Goal: Task Accomplishment & Management: Manage account settings

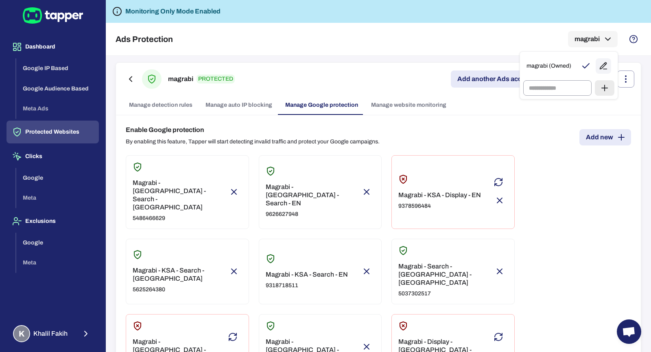
scroll to position [46, 0]
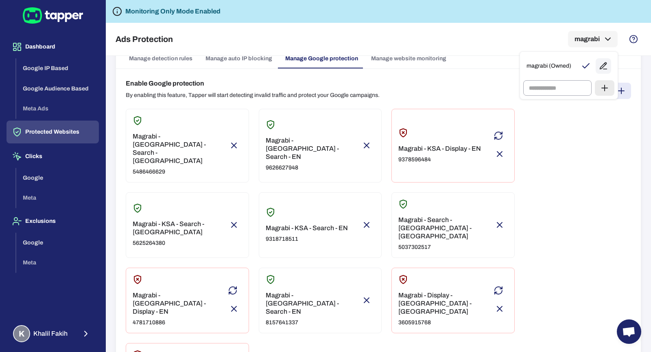
click at [79, 336] on div at bounding box center [325, 176] width 651 height 352
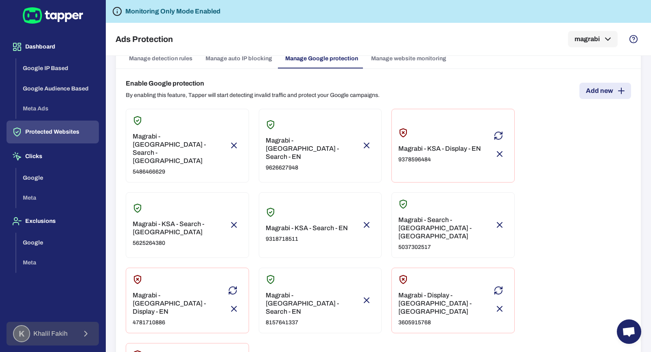
click at [72, 332] on button "K Khalil Fakih" at bounding box center [53, 334] width 92 height 24
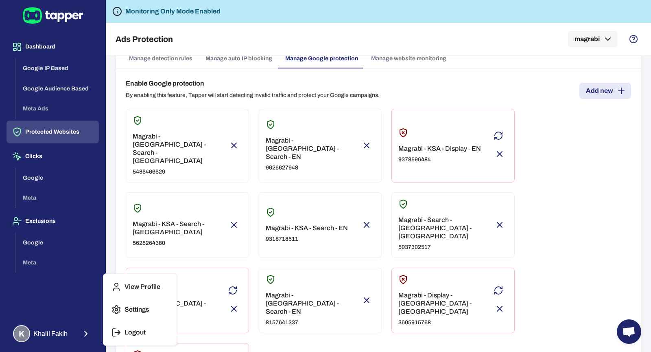
click at [125, 332] on p "Logout" at bounding box center [135, 332] width 21 height 8
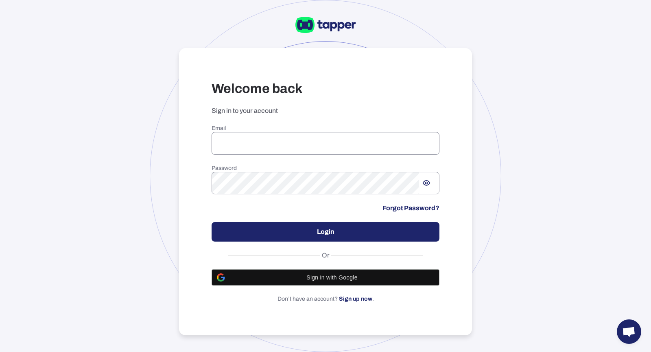
type input "**********"
click at [308, 147] on input "**********" at bounding box center [326, 143] width 228 height 23
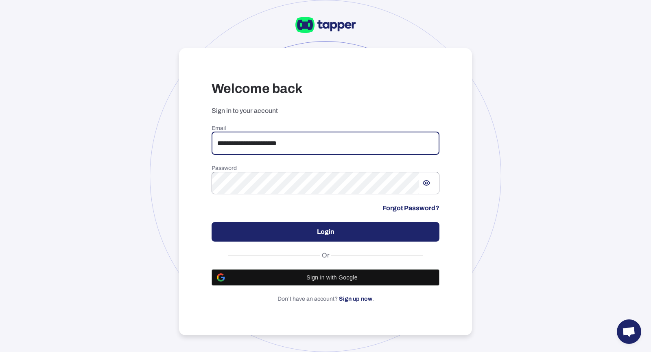
drag, startPoint x: 312, startPoint y: 141, endPoint x: 218, endPoint y: 137, distance: 94.1
click at [218, 137] on input "**********" at bounding box center [326, 143] width 228 height 23
type input "**********"
click at [291, 234] on button "Login" at bounding box center [326, 232] width 228 height 20
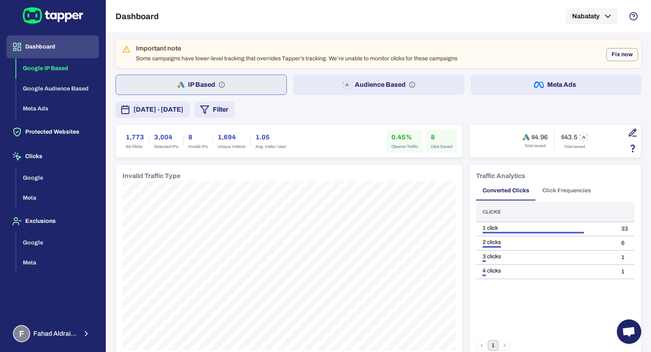
click at [331, 90] on button "Audience Based" at bounding box center [378, 84] width 171 height 20
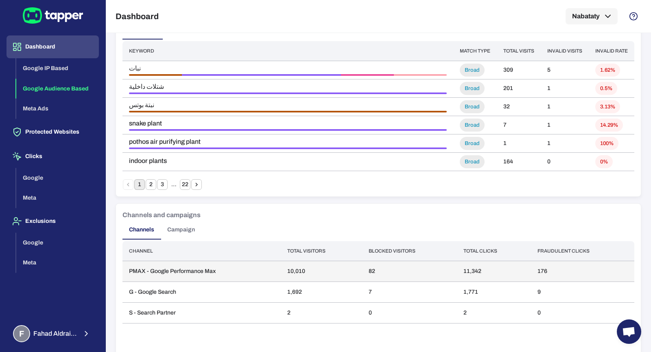
scroll to position [611, 0]
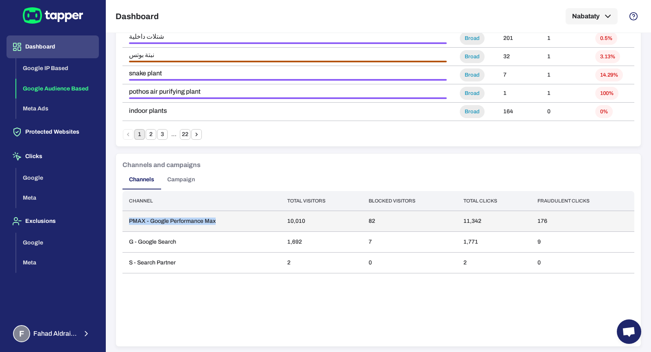
drag, startPoint x: 123, startPoint y: 222, endPoint x: 228, endPoint y: 224, distance: 104.6
click at [228, 224] on td "PMAX - Google Performance Max" at bounding box center [202, 221] width 158 height 21
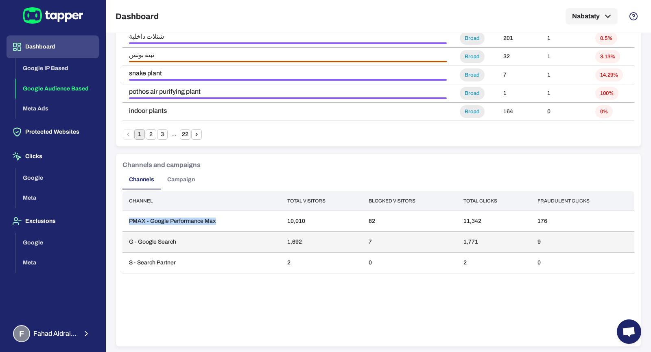
click at [225, 250] on td "G - Google Search" at bounding box center [202, 242] width 158 height 21
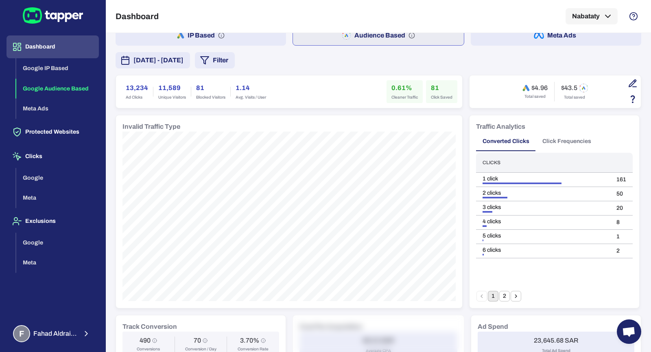
scroll to position [33, 0]
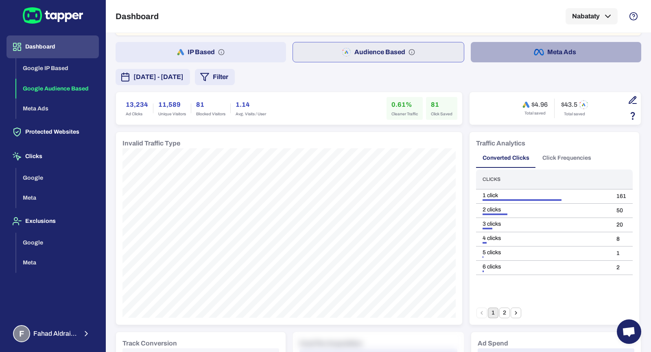
click at [518, 52] on button "Meta Ads" at bounding box center [556, 52] width 171 height 20
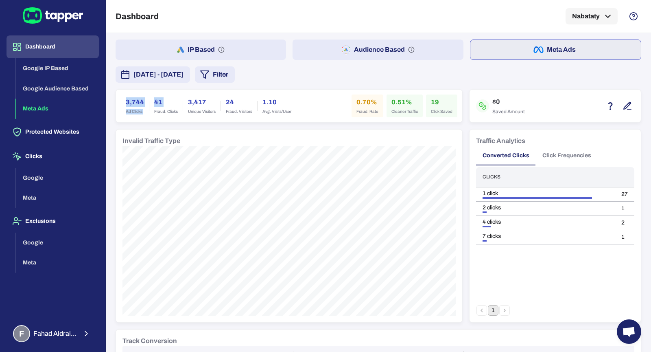
drag, startPoint x: 123, startPoint y: 101, endPoint x: 149, endPoint y: 110, distance: 27.2
click at [149, 110] on div "3,744 Ad Clicks 41 Fraud. Clicks 3,417 Unique Visitors 24 Fraud. Visitors 1.10 …" at bounding box center [208, 105] width 175 height 23
click at [155, 107] on div "41 Fraud. Clicks" at bounding box center [165, 105] width 33 height 23
drag, startPoint x: 155, startPoint y: 99, endPoint x: 175, endPoint y: 111, distance: 24.1
click at [175, 111] on div "41 Fraud. Clicks" at bounding box center [165, 105] width 33 height 23
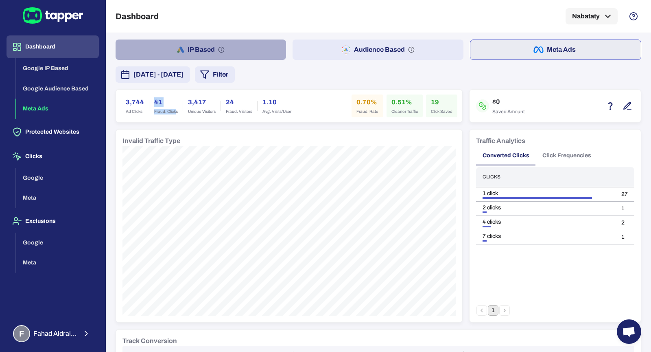
click at [206, 42] on button "IP Based" at bounding box center [201, 49] width 171 height 20
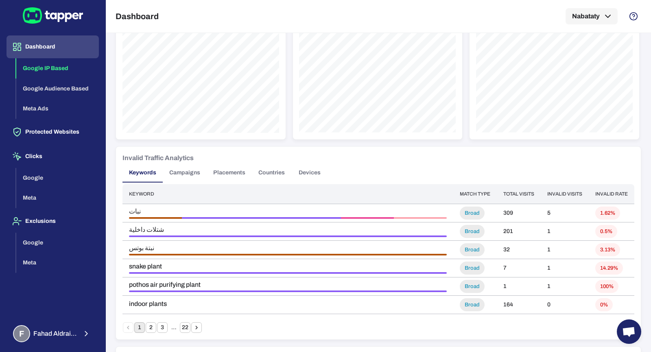
scroll to position [436, 0]
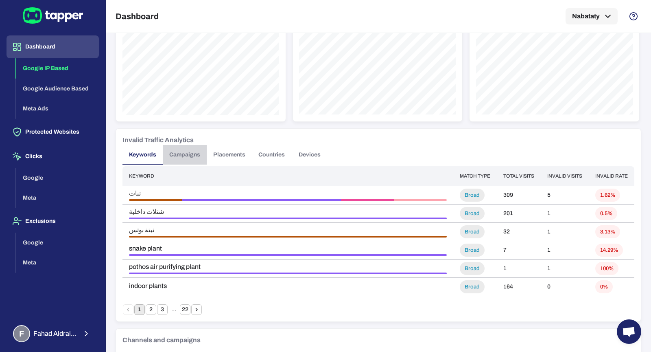
click at [174, 155] on button "Campaigns" at bounding box center [185, 155] width 44 height 20
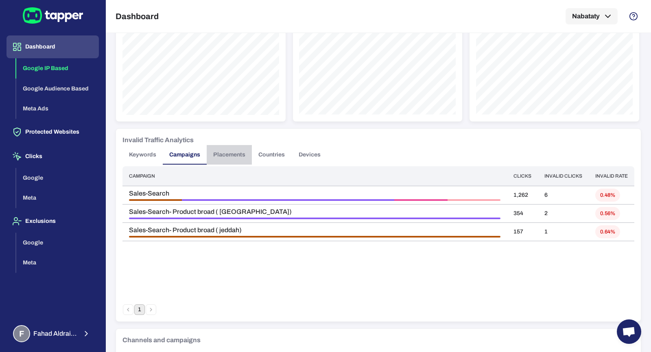
click at [224, 155] on button "Placements" at bounding box center [229, 155] width 45 height 20
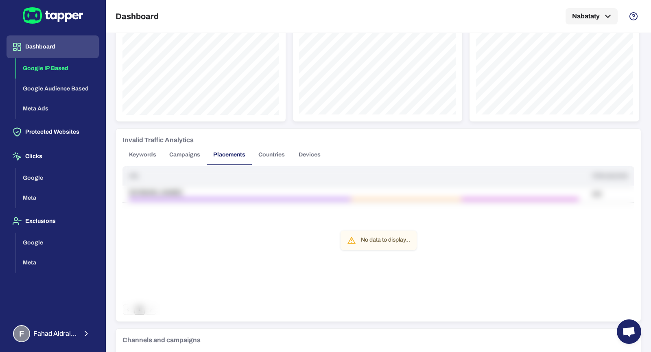
click at [257, 155] on button "Countries" at bounding box center [271, 155] width 39 height 20
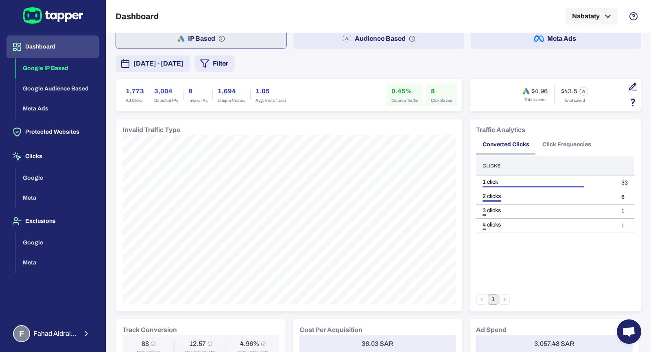
scroll to position [0, 0]
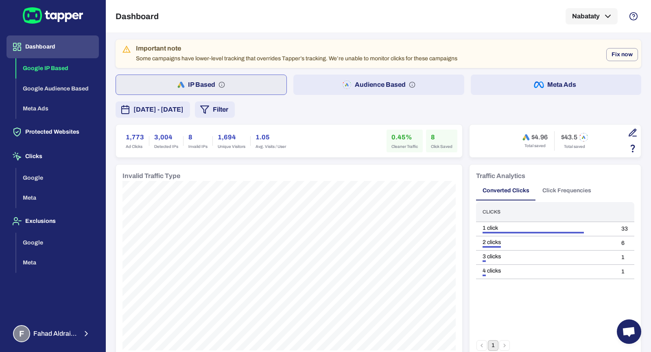
click at [310, 85] on button "Audience Based" at bounding box center [378, 84] width 171 height 20
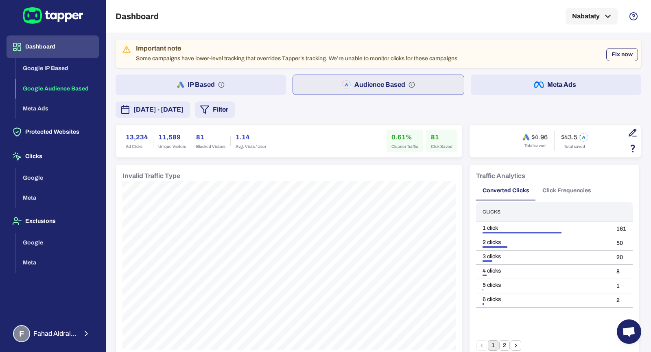
click at [613, 57] on button "Fix now" at bounding box center [622, 54] width 32 height 13
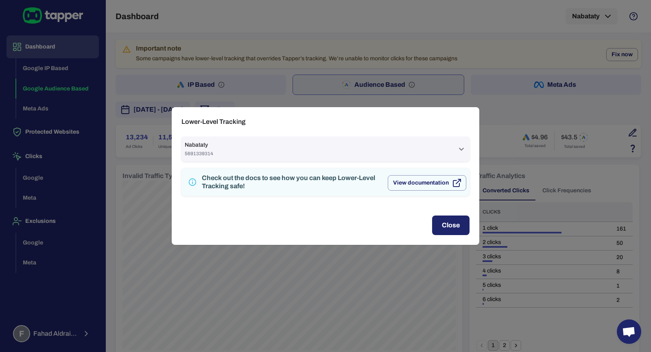
click at [366, 156] on div "Nabataty 5691339314" at bounding box center [321, 148] width 272 height 15
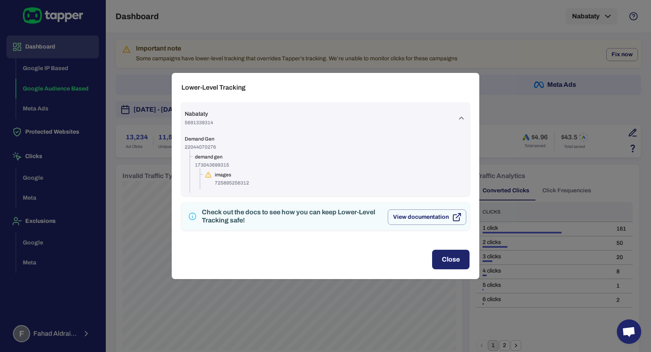
click at [142, 156] on div "Lower-Level Tracking Nabataty 5691339314 Demand Gen 22044070276 demand gen 1730…" at bounding box center [325, 176] width 651 height 352
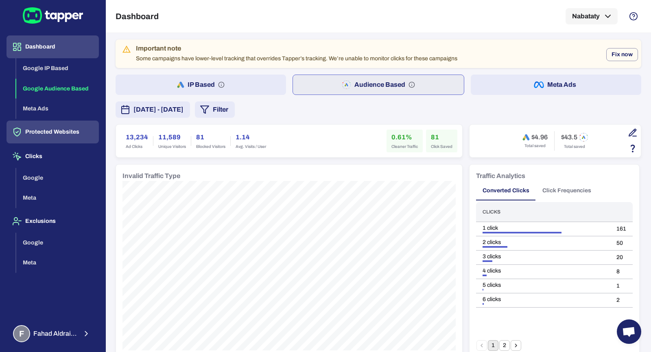
click at [13, 131] on icon "button" at bounding box center [17, 132] width 10 height 10
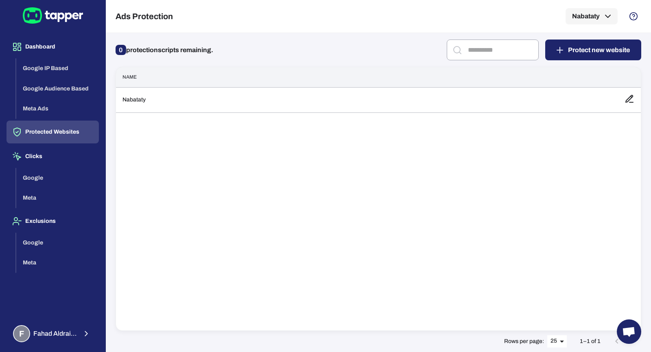
click at [204, 76] on th "Name" at bounding box center [367, 77] width 502 height 20
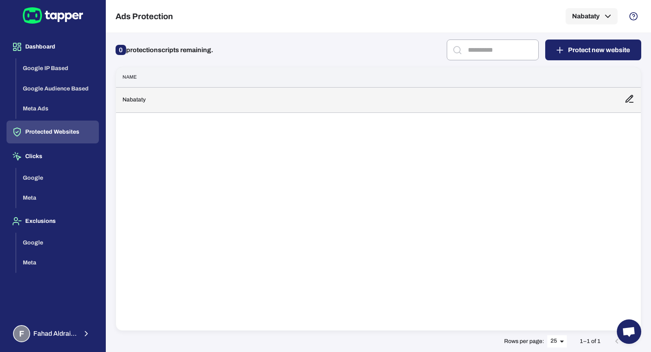
click at [204, 103] on td "Nabataty" at bounding box center [367, 99] width 502 height 25
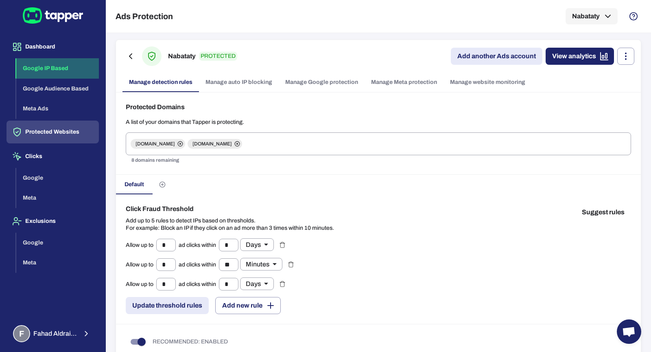
click at [72, 77] on button "Google IP Based" at bounding box center [57, 68] width 83 height 20
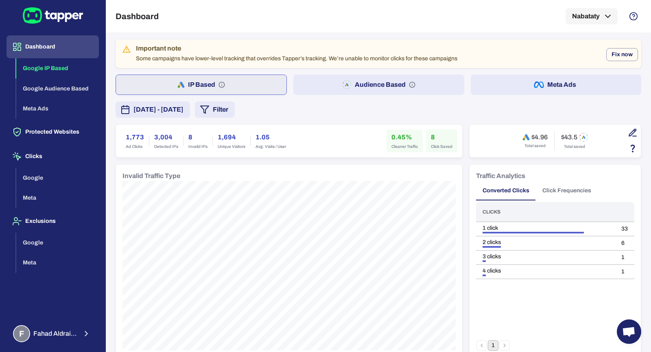
scroll to position [31, 0]
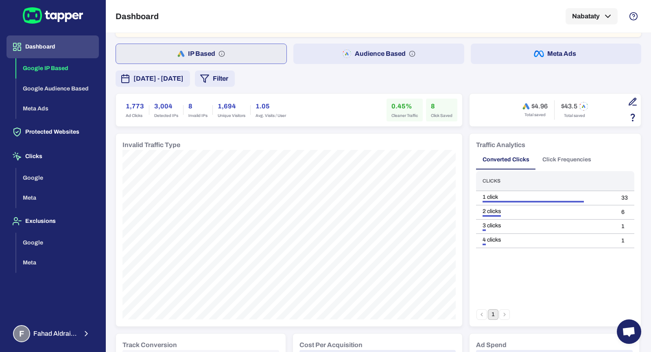
click at [363, 59] on button "Audience Based" at bounding box center [378, 54] width 171 height 20
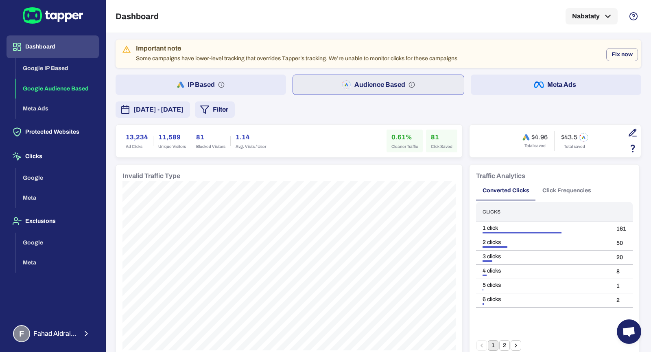
scroll to position [59, 0]
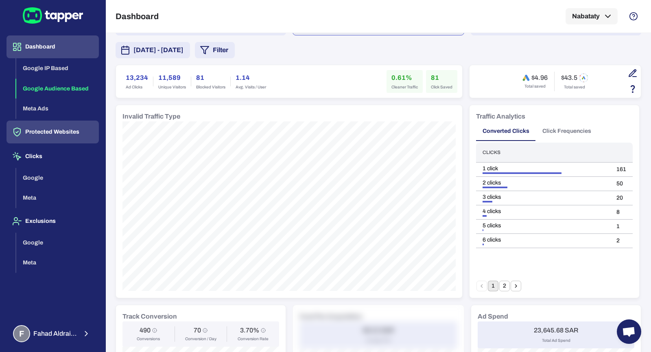
click at [43, 127] on button "Protected Websites" at bounding box center [53, 131] width 92 height 23
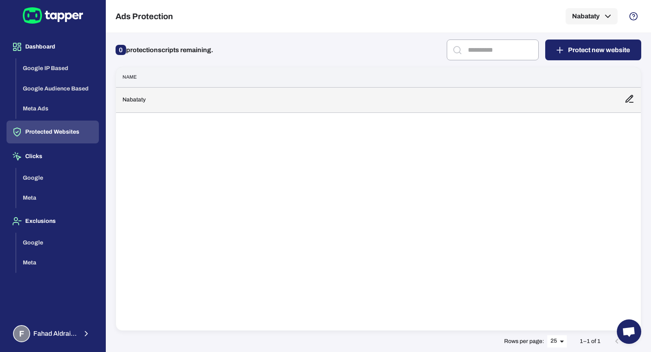
click at [199, 100] on td "Nabataty" at bounding box center [367, 99] width 502 height 25
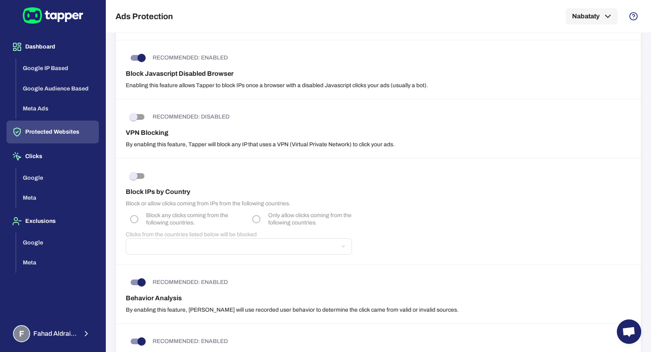
scroll to position [367, 0]
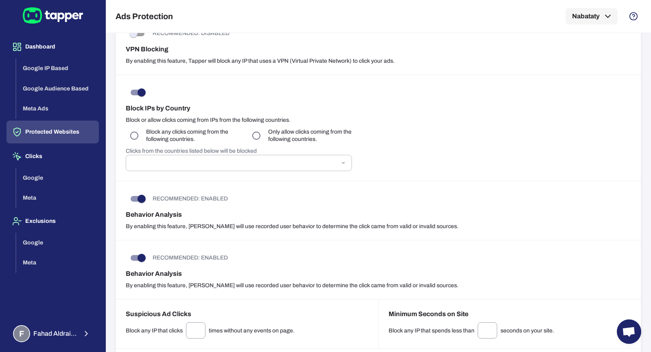
click at [270, 133] on p "Only allow clicks coming from the following countries." at bounding box center [315, 135] width 95 height 15
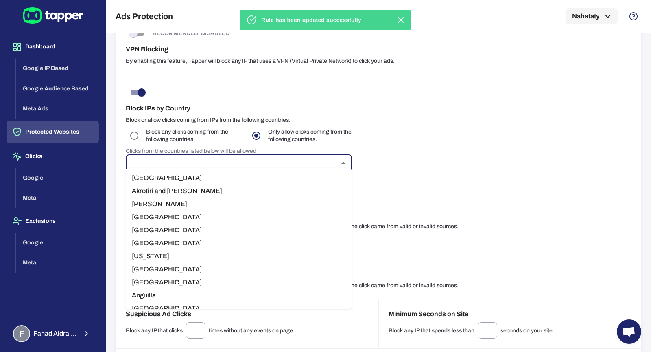
click at [252, 157] on input "text" at bounding box center [232, 162] width 208 height 11
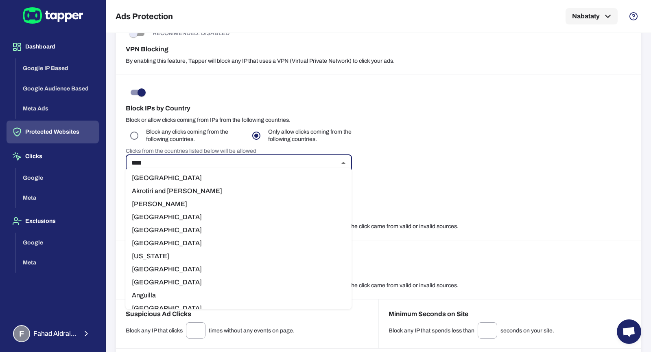
type input "*****"
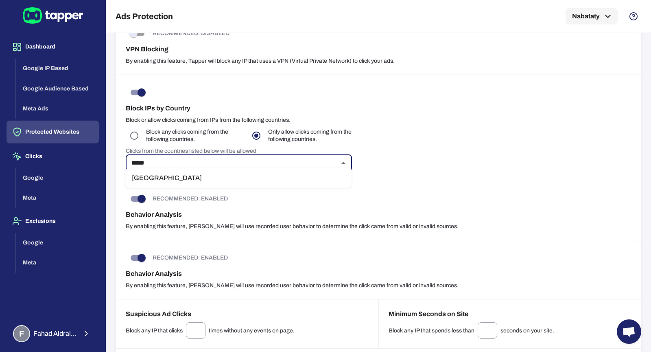
click at [242, 179] on li "Saudi Arabia" at bounding box center [238, 177] width 226 height 13
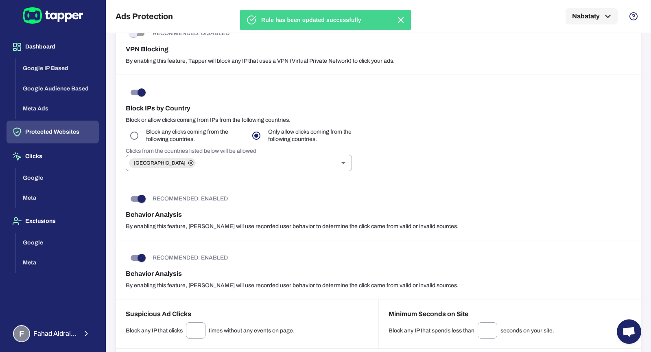
click at [425, 176] on div "Block IPs by Country Block or allow clicks coming from IPs from the following c…" at bounding box center [378, 128] width 525 height 106
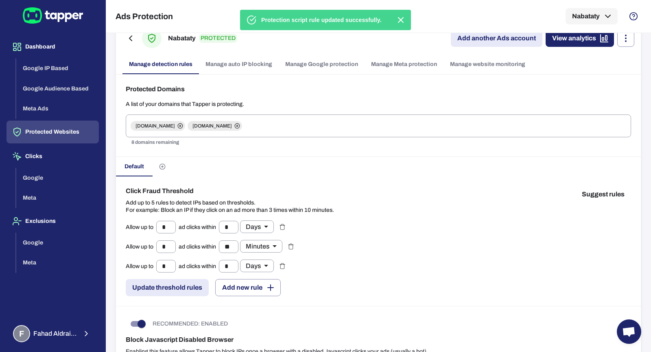
scroll to position [0, 0]
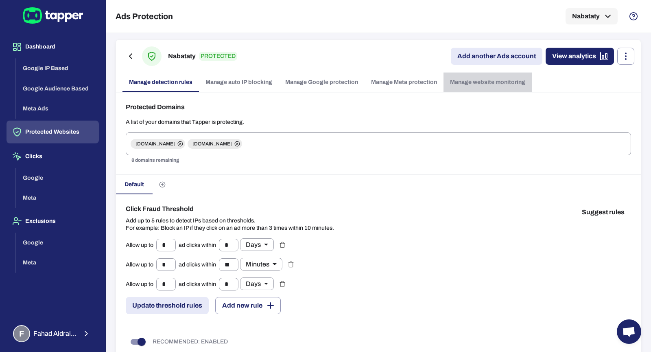
click at [482, 77] on link "Manage website monitoring" at bounding box center [488, 82] width 88 height 20
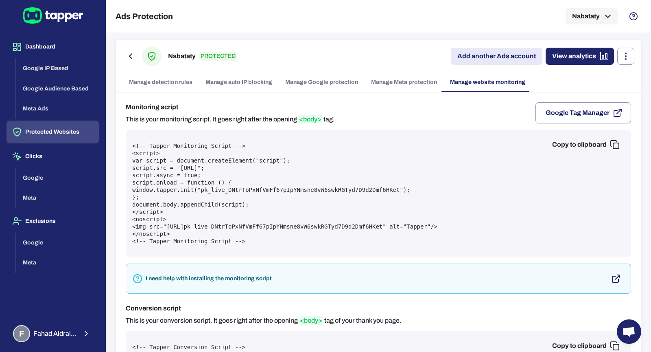
scroll to position [11, 0]
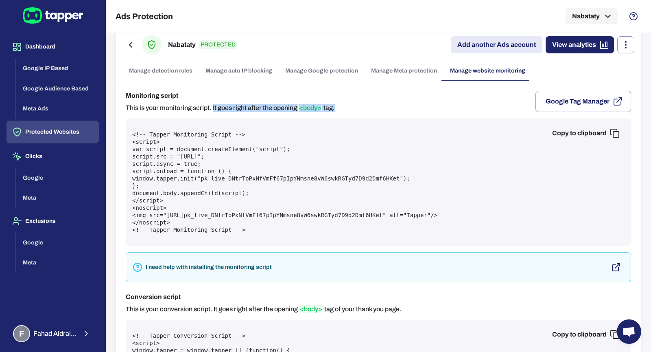
drag, startPoint x: 339, startPoint y: 107, endPoint x: 213, endPoint y: 109, distance: 125.4
click at [213, 109] on div "Monitoring script This is your monitoring script. It goes right after the openi…" at bounding box center [379, 101] width 506 height 21
click at [555, 141] on pre "<!-- Tapper Monitoring Script --> <script> var script = document.createElement(…" at bounding box center [378, 182] width 493 height 103
click at [564, 134] on button "Copy to clipboard" at bounding box center [585, 133] width 79 height 16
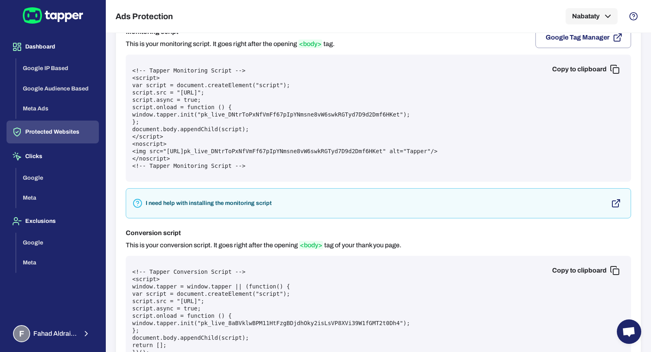
scroll to position [0, 0]
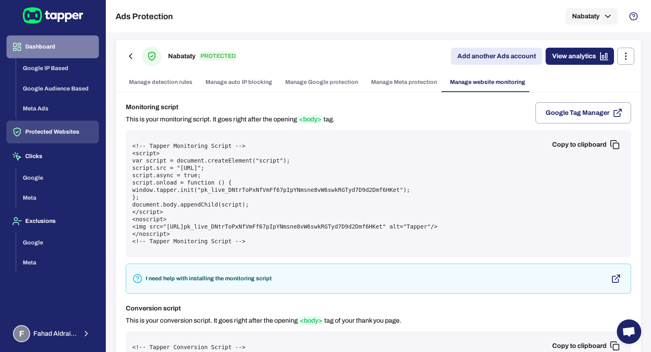
click at [32, 43] on button "Dashboard" at bounding box center [53, 46] width 92 height 23
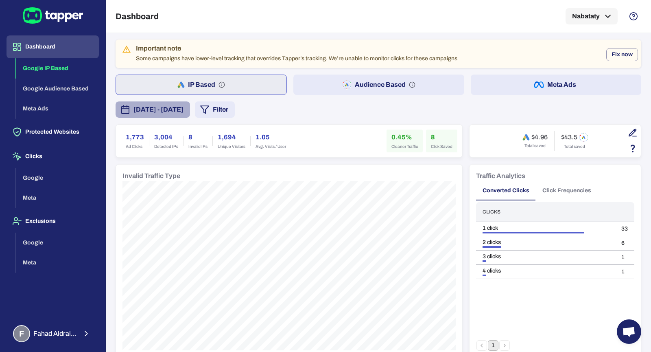
click at [184, 108] on span "[DATE] - [DATE]" at bounding box center [159, 110] width 50 height 10
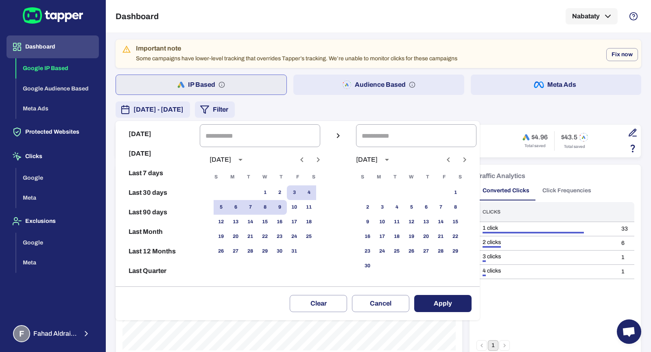
click at [156, 248] on button "Last 12 Months" at bounding box center [158, 251] width 78 height 20
type input "**********"
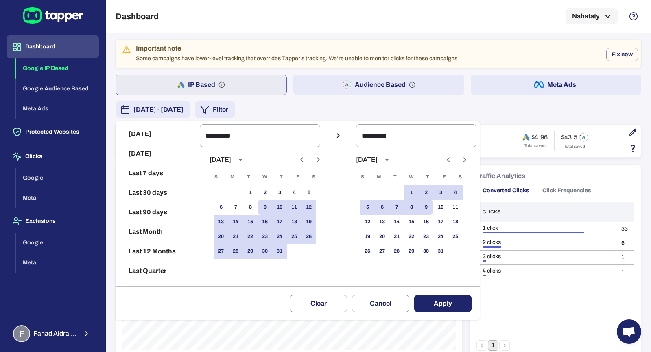
click at [443, 304] on button "Apply" at bounding box center [442, 303] width 57 height 17
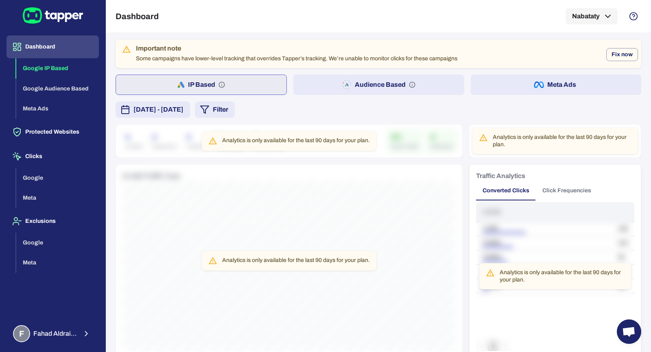
click at [184, 109] on span "October 9, 2024 - October 9, 2025" at bounding box center [159, 110] width 50 height 10
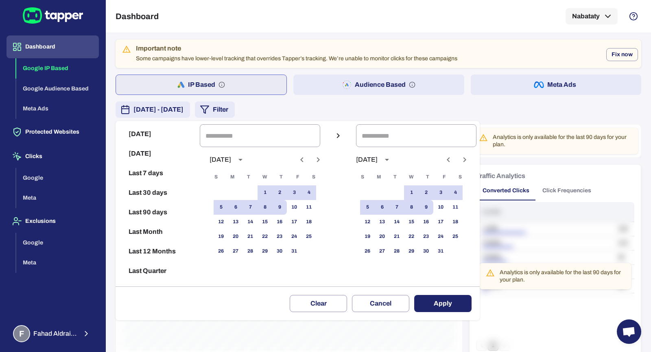
click at [160, 211] on button "Last 90 days" at bounding box center [158, 212] width 78 height 20
type input "**********"
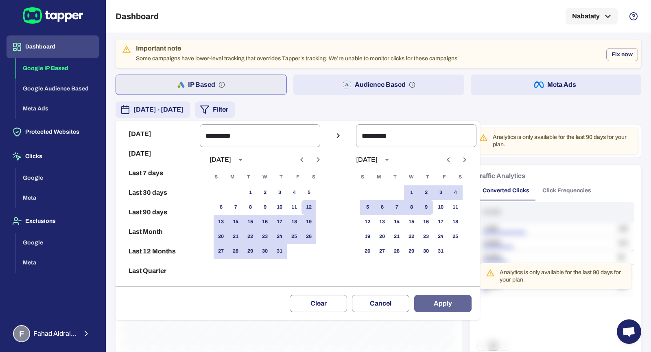
click at [429, 300] on button "Apply" at bounding box center [442, 303] width 57 height 17
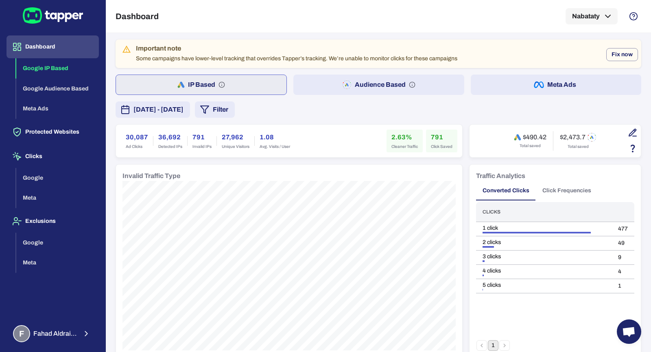
scroll to position [34, 0]
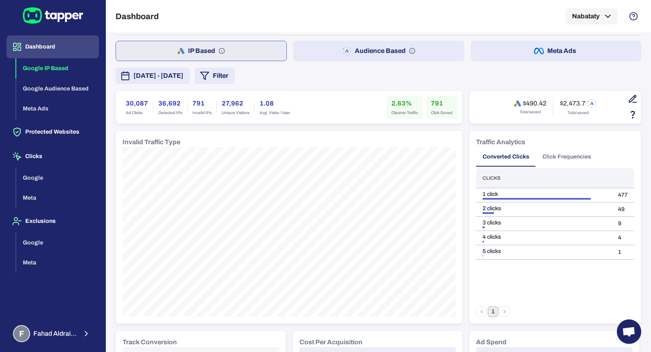
click at [171, 73] on span "July 12, 2025 - October 9, 2025" at bounding box center [159, 76] width 50 height 10
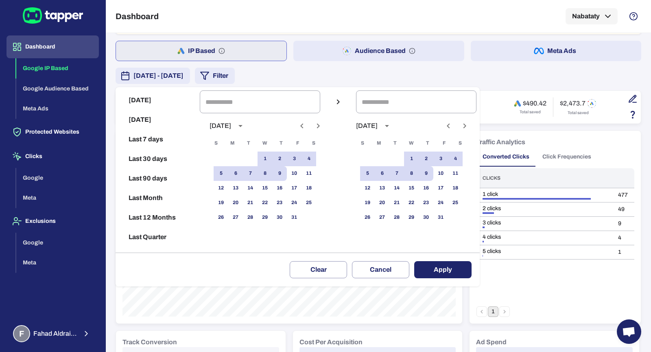
click at [303, 123] on icon "Previous month" at bounding box center [302, 126] width 10 height 10
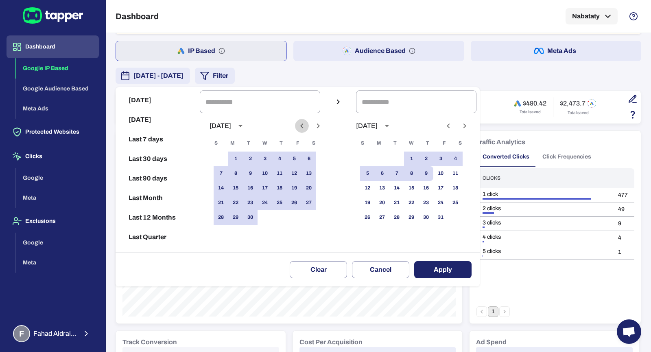
click at [303, 123] on icon "Previous month" at bounding box center [302, 126] width 10 height 10
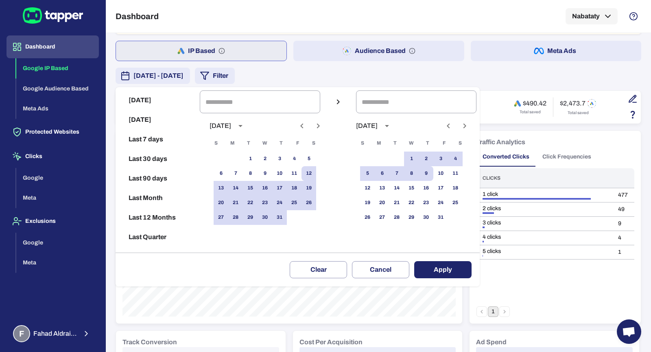
click at [303, 123] on icon "Previous month" at bounding box center [302, 126] width 10 height 10
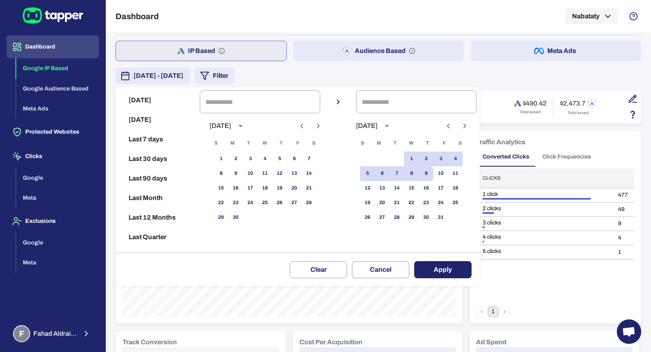
click at [303, 123] on icon "Previous month" at bounding box center [302, 126] width 10 height 10
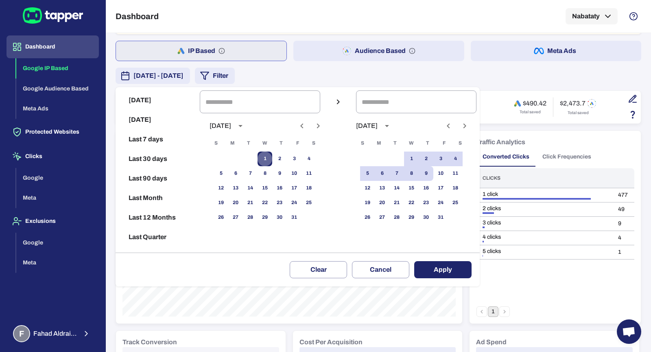
click at [263, 157] on button "1" at bounding box center [265, 158] width 15 height 15
type input "**********"
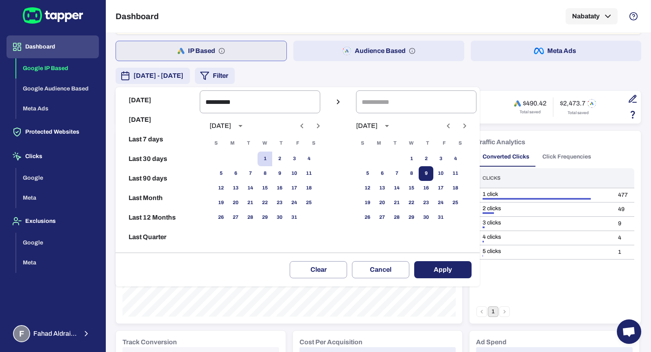
click at [421, 168] on button "9" at bounding box center [426, 173] width 15 height 15
type input "**********"
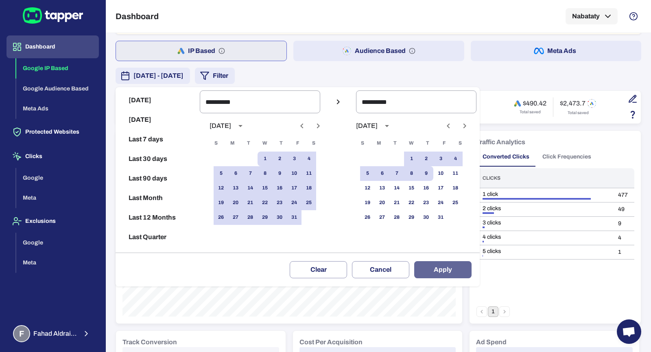
click at [437, 269] on button "Apply" at bounding box center [442, 269] width 57 height 17
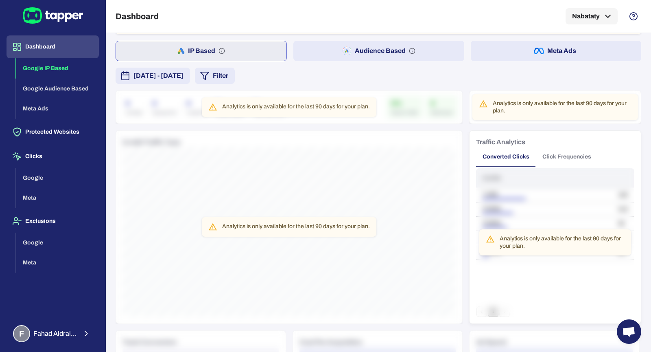
click at [184, 73] on span "January 1, 2025 - October 9, 2025" at bounding box center [159, 76] width 50 height 10
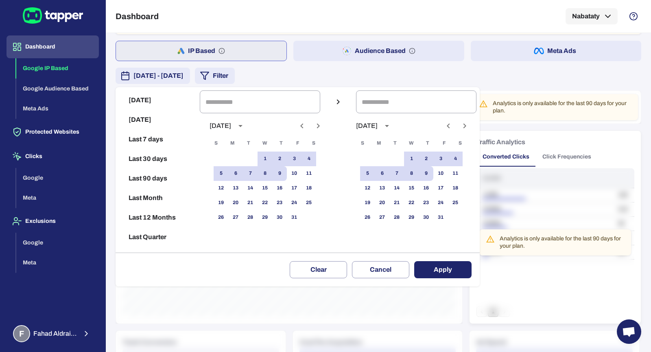
click at [313, 76] on div at bounding box center [325, 176] width 651 height 352
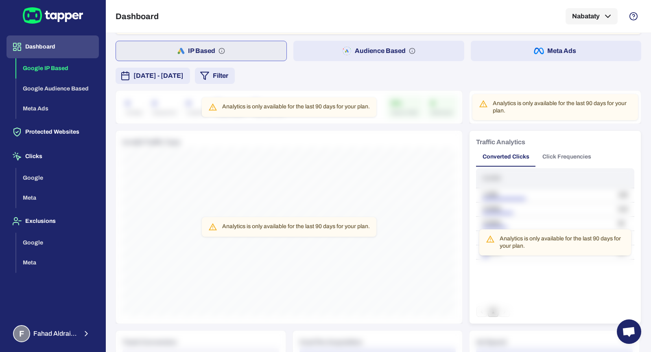
click at [184, 77] on span "January 1, 2025 - October 9, 2025" at bounding box center [159, 76] width 50 height 10
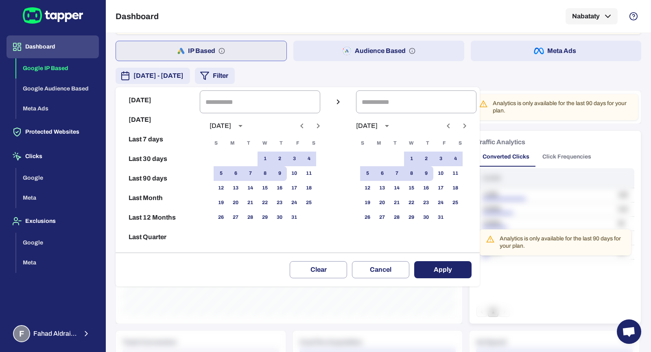
click at [300, 126] on icon "Previous month" at bounding box center [302, 126] width 10 height 10
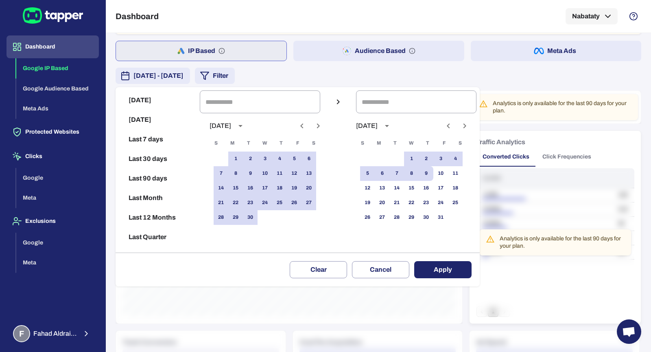
click at [300, 126] on icon "Previous month" at bounding box center [302, 126] width 10 height 10
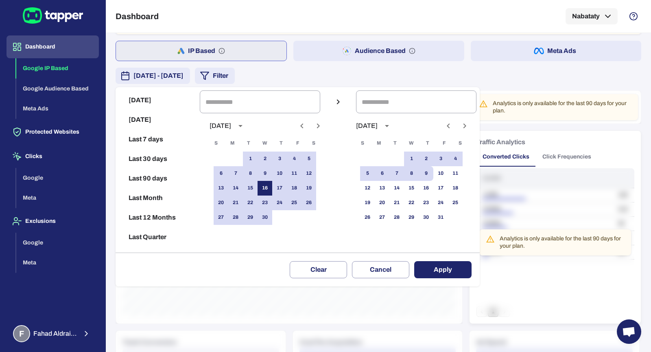
click at [264, 187] on button "16" at bounding box center [265, 188] width 15 height 15
type input "**********"
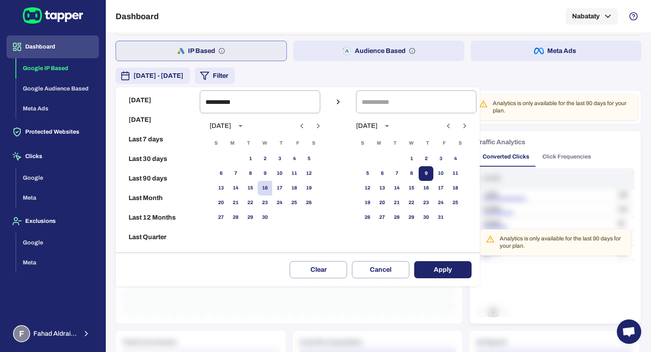
click at [432, 173] on button "9" at bounding box center [426, 173] width 15 height 15
type input "**********"
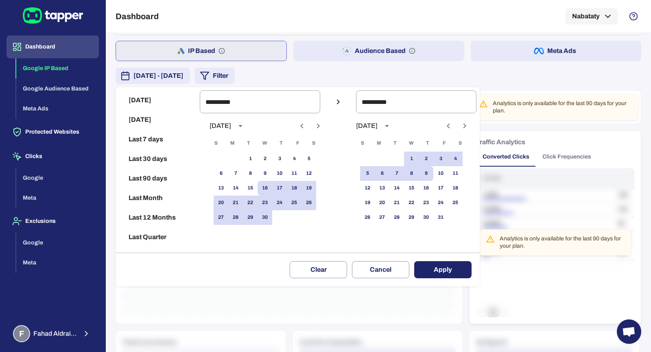
click at [438, 269] on button "Apply" at bounding box center [442, 269] width 57 height 17
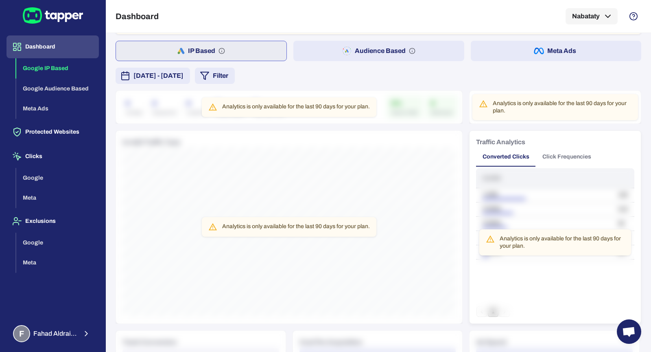
click at [353, 177] on div "Analytics is only available for the last 90 days for your plan." at bounding box center [289, 226] width 347 height 193
click at [184, 73] on span "April 16, 2025 - October 9, 2025" at bounding box center [159, 76] width 50 height 10
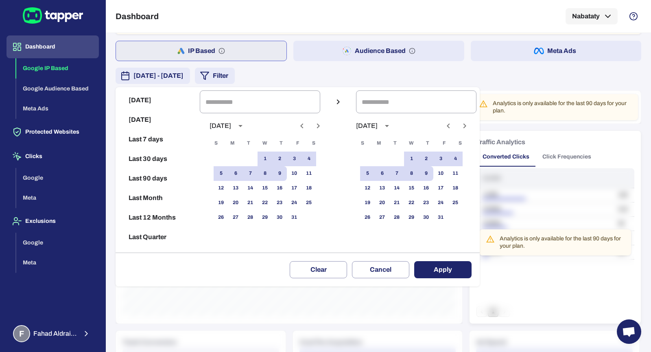
click at [149, 179] on button "Last 90 days" at bounding box center [158, 179] width 78 height 20
type input "**********"
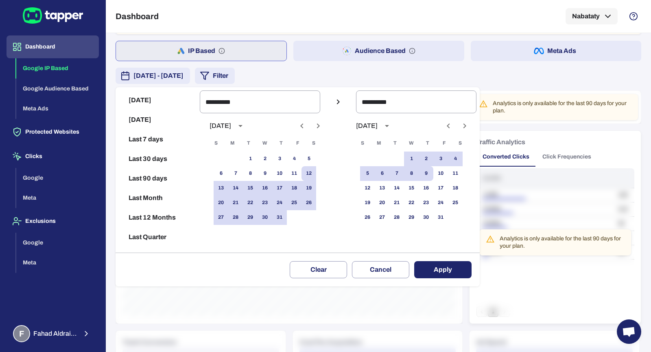
click at [448, 268] on button "Apply" at bounding box center [442, 269] width 57 height 17
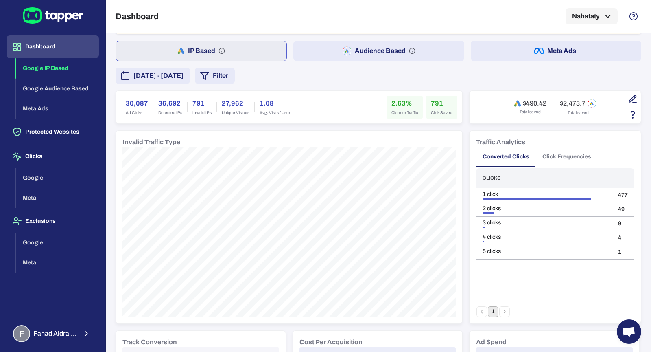
click at [382, 51] on button "Audience Based" at bounding box center [378, 51] width 171 height 20
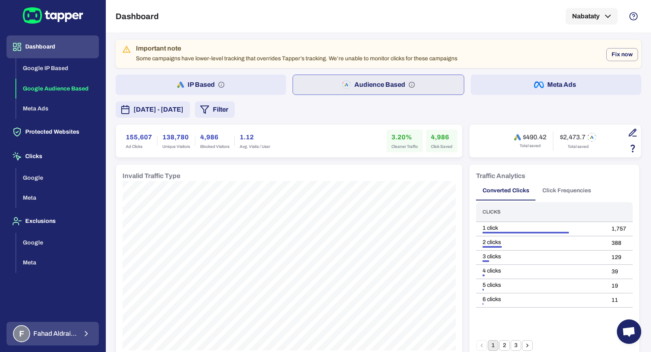
click at [59, 335] on span "Fahad Aldraiaan" at bounding box center [55, 333] width 44 height 8
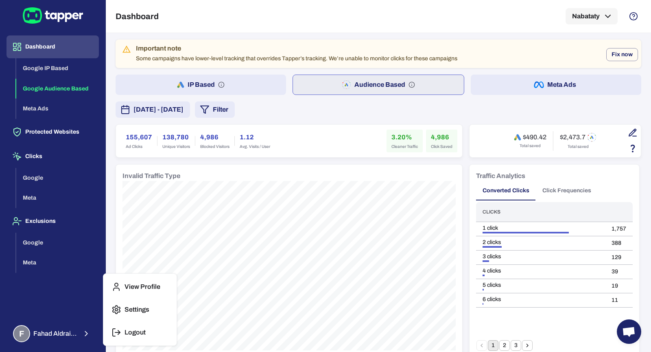
click at [120, 333] on icon "button" at bounding box center [117, 332] width 10 height 10
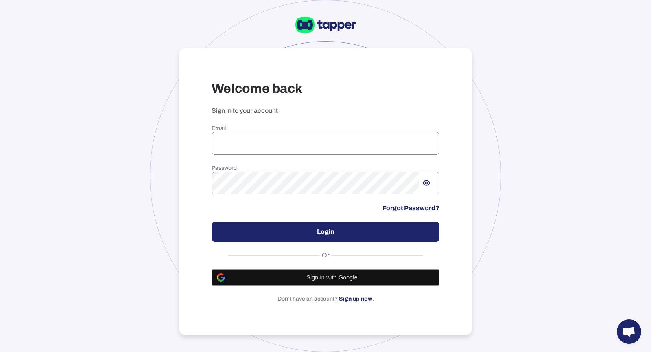
type input "**********"
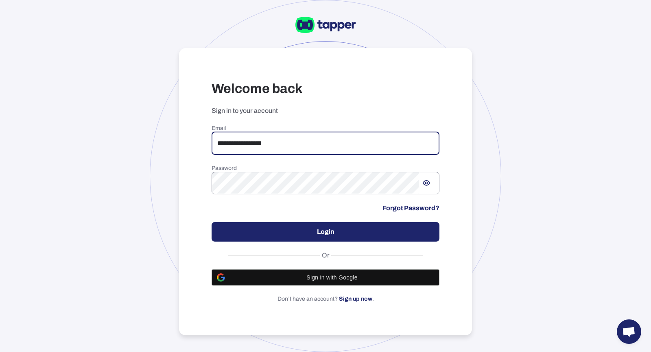
click at [245, 148] on input "**********" at bounding box center [326, 143] width 228 height 23
drag, startPoint x: 300, startPoint y: 145, endPoint x: 270, endPoint y: 145, distance: 29.7
click at [270, 145] on input "**********" at bounding box center [326, 143] width 228 height 23
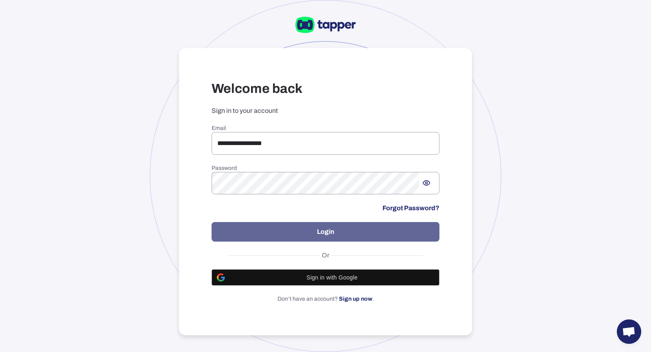
click at [294, 227] on button "Login" at bounding box center [326, 232] width 228 height 20
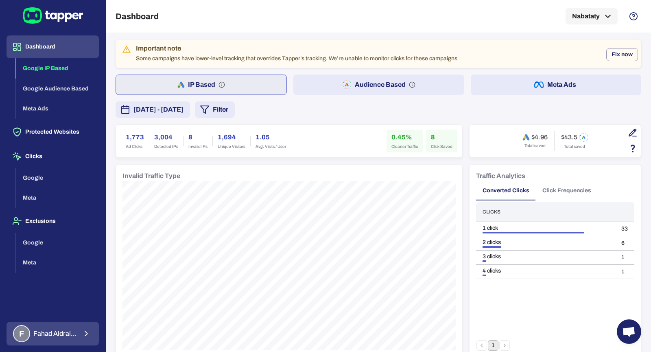
click at [60, 329] on span "[PERSON_NAME]" at bounding box center [55, 333] width 44 height 8
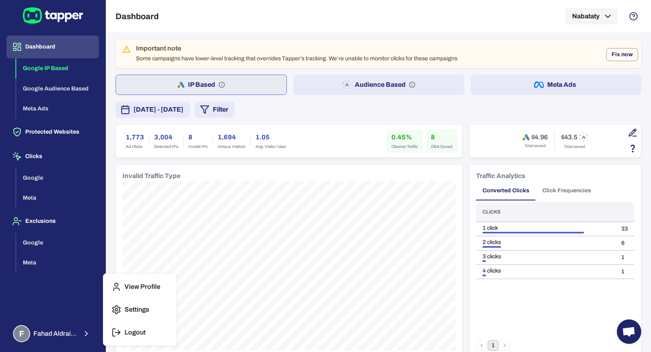
click at [112, 309] on icon "button" at bounding box center [117, 309] width 10 height 10
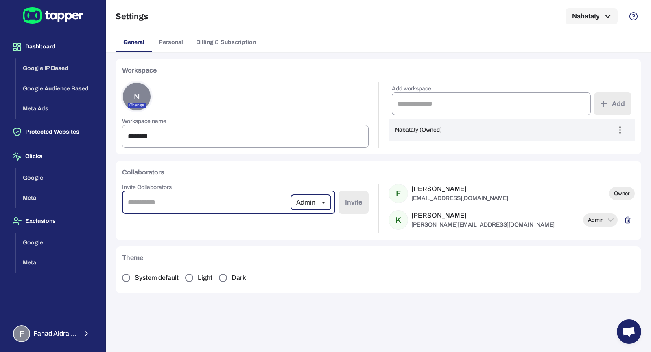
click at [174, 212] on input "email" at bounding box center [206, 202] width 169 height 23
paste input "**********"
type input "**********"
click at [339, 207] on button "Invite" at bounding box center [354, 202] width 30 height 23
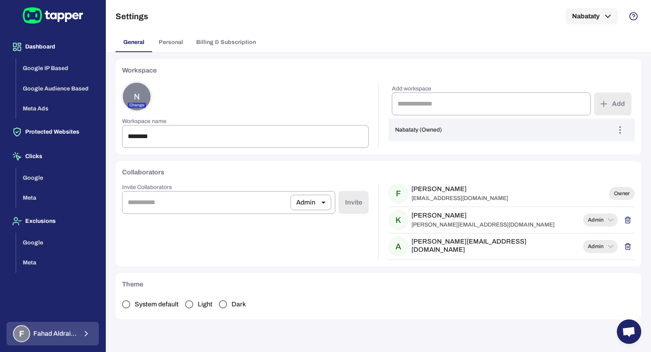
click at [76, 331] on span "Fahad Aldraiaan" at bounding box center [55, 333] width 44 height 8
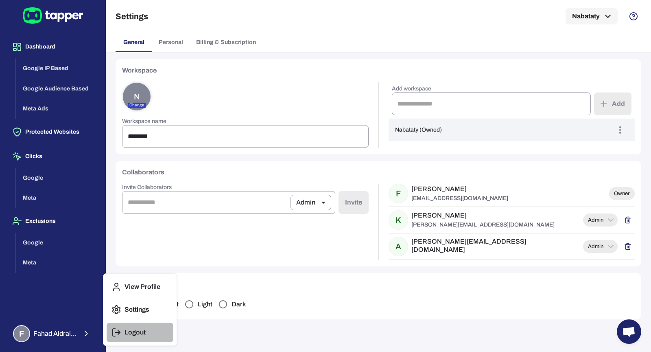
click at [118, 328] on icon "button" at bounding box center [117, 332] width 10 height 10
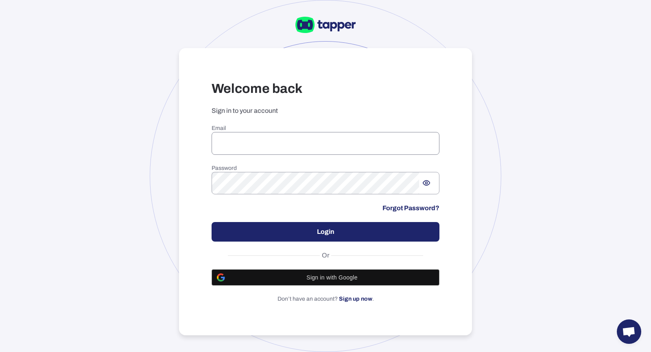
type input "**********"
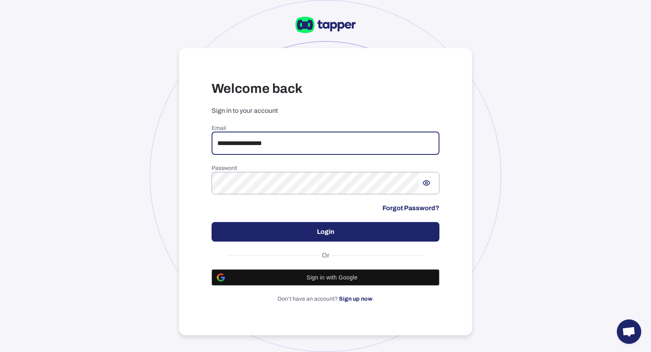
click at [230, 132] on input "**********" at bounding box center [326, 143] width 228 height 23
drag, startPoint x: 291, startPoint y: 142, endPoint x: 209, endPoint y: 141, distance: 81.4
click at [209, 141] on div "**********" at bounding box center [325, 191] width 293 height 287
type input "**********"
click at [335, 228] on button "Login" at bounding box center [326, 232] width 228 height 20
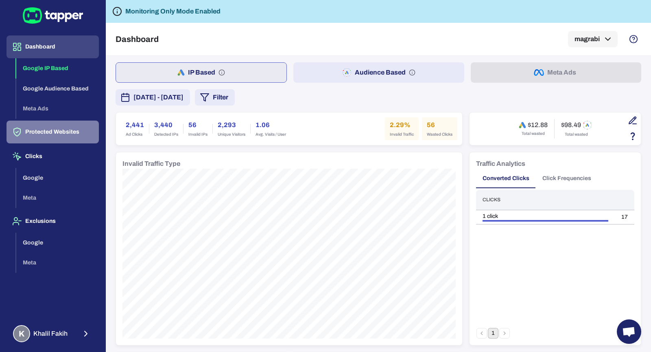
click at [77, 127] on button "Protected Websites" at bounding box center [53, 131] width 92 height 23
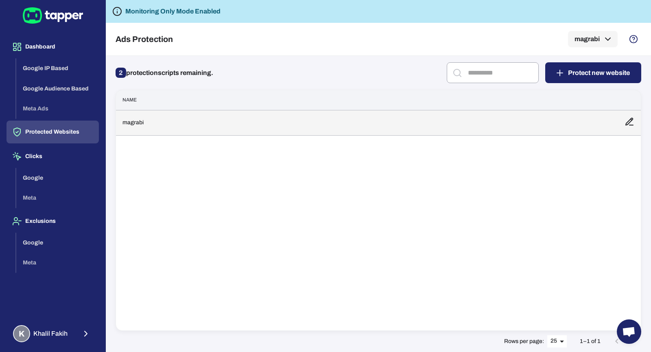
click at [177, 118] on td "magrabi" at bounding box center [367, 122] width 502 height 25
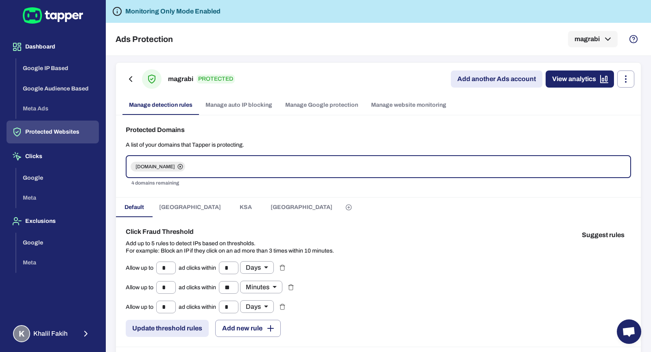
click at [300, 108] on link "Manage Google protection" at bounding box center [322, 105] width 86 height 20
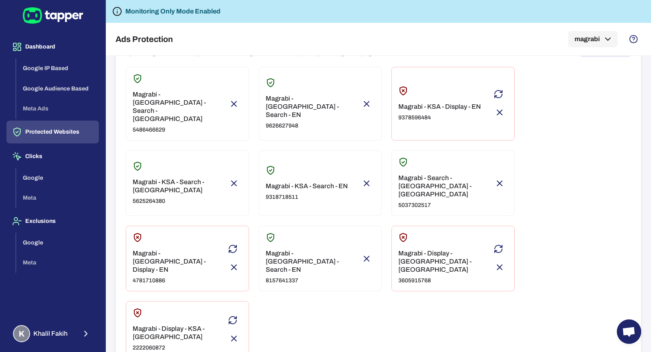
scroll to position [69, 0]
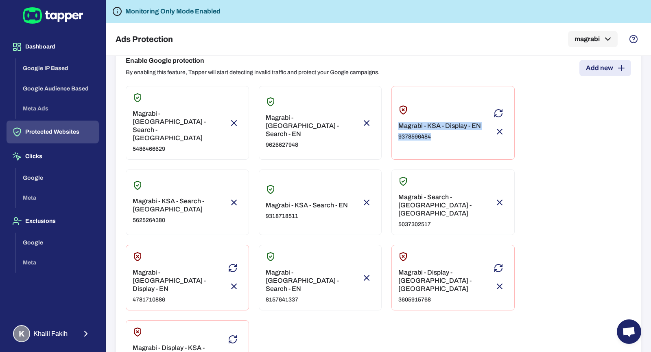
drag, startPoint x: 444, startPoint y: 125, endPoint x: 395, endPoint y: 115, distance: 49.9
click at [395, 115] on div "Magrabi - KSA - Display - EN 9378596484" at bounding box center [453, 123] width 123 height 74
copy div "Magrabi - KSA - Display - EN 9378596484"
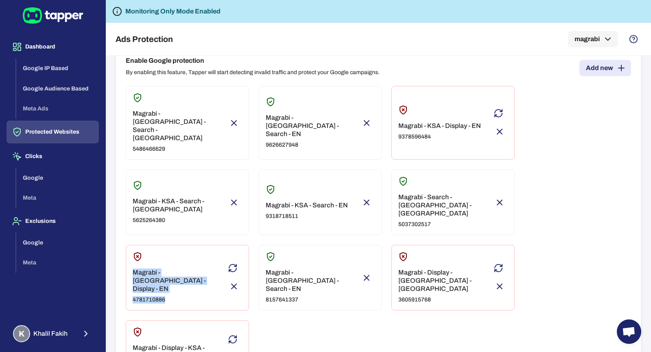
drag, startPoint x: 187, startPoint y: 243, endPoint x: 129, endPoint y: 234, distance: 58.5
click at [129, 245] on div "Magrabi - UAE - Display - EN 4781710886" at bounding box center [187, 278] width 123 height 66
copy div "Magrabi - UAE - Display - EN 4781710886"
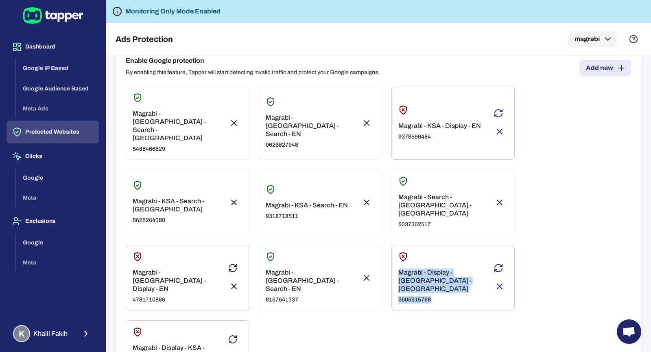
drag, startPoint x: 395, startPoint y: 229, endPoint x: 434, endPoint y: 245, distance: 42.2
click at [434, 245] on div "Magrabi - Display - UAE - AR 3605915768" at bounding box center [453, 278] width 123 height 66
copy div "Magrabi - Display - UAE - AR 3605915768"
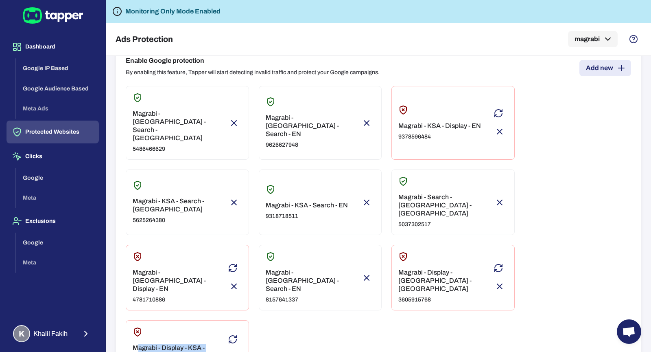
drag, startPoint x: 178, startPoint y: 295, endPoint x: 136, endPoint y: 288, distance: 42.8
click at [136, 344] on div "Magrabi - Display - KSA - AR 2222060872" at bounding box center [179, 357] width 93 height 27
type input "****"
drag, startPoint x: 131, startPoint y: 285, endPoint x: 173, endPoint y: 298, distance: 43.4
click at [173, 320] on div "Magrabi - Display - KSA - AR 2222060872" at bounding box center [187, 348] width 123 height 57
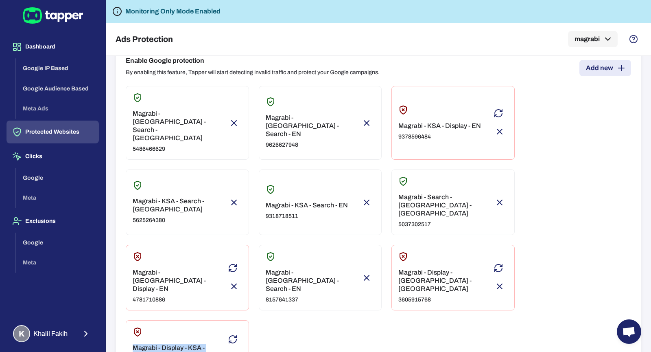
copy div "Magrabi - Display - KSA - AR 2222060872"
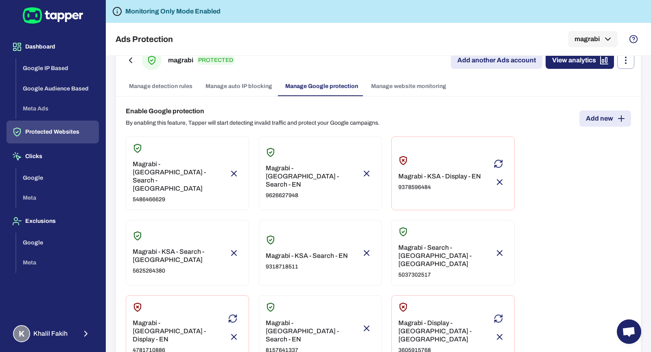
scroll to position [42, 0]
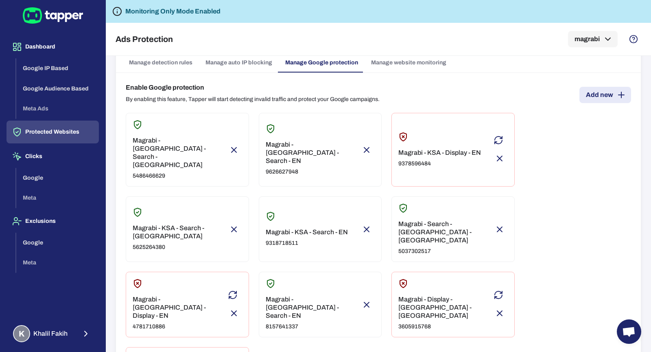
click at [89, 134] on button "Protected Websites" at bounding box center [53, 131] width 92 height 23
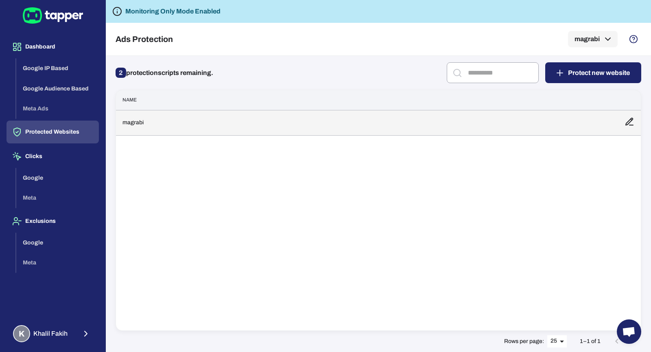
click at [181, 120] on td "magrabi" at bounding box center [367, 122] width 502 height 25
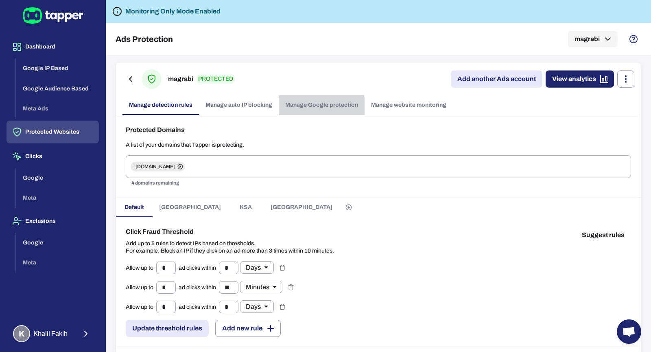
click at [294, 108] on link "Manage Google protection" at bounding box center [322, 105] width 86 height 20
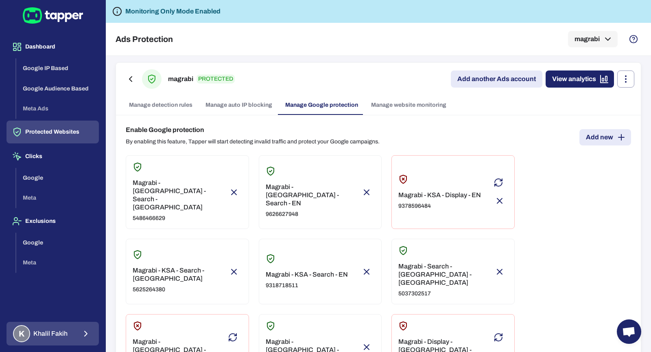
click at [70, 336] on button "K Khalil Fakih" at bounding box center [53, 334] width 92 height 24
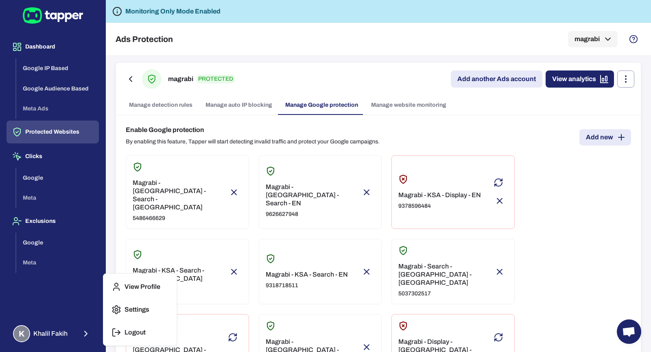
click at [111, 335] on button "Logout" at bounding box center [140, 332] width 67 height 20
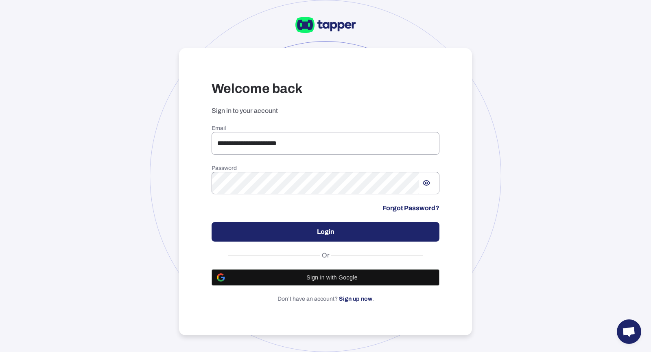
click at [237, 125] on h6 "Email" at bounding box center [326, 128] width 228 height 7
click at [244, 143] on input "**********" at bounding box center [326, 143] width 228 height 23
drag, startPoint x: 293, startPoint y: 143, endPoint x: 223, endPoint y: 140, distance: 70.5
click at [223, 140] on input "**********" at bounding box center [326, 143] width 228 height 23
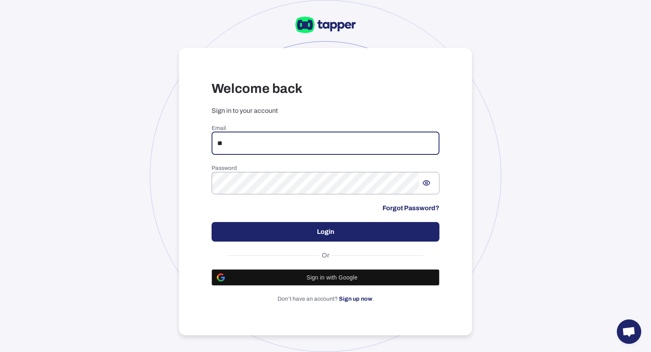
type input "*"
type input "**********"
click at [281, 230] on button "Login" at bounding box center [326, 232] width 228 height 20
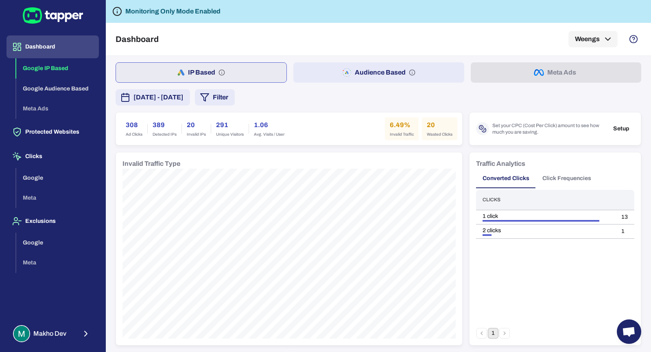
click at [610, 127] on button "Setup" at bounding box center [622, 129] width 26 height 12
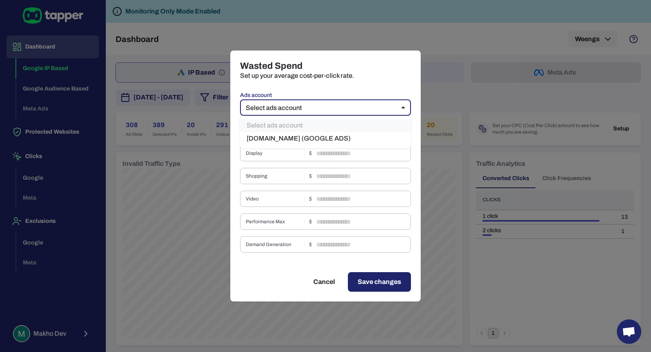
click at [364, 99] on body "Dashboard Google IP Based Google Audience Based Meta Ads Protected Websites Cli…" at bounding box center [325, 176] width 651 height 352
click at [354, 137] on li "[DOMAIN_NAME] (GOOGLE ADS)" at bounding box center [325, 138] width 171 height 13
type input "****"
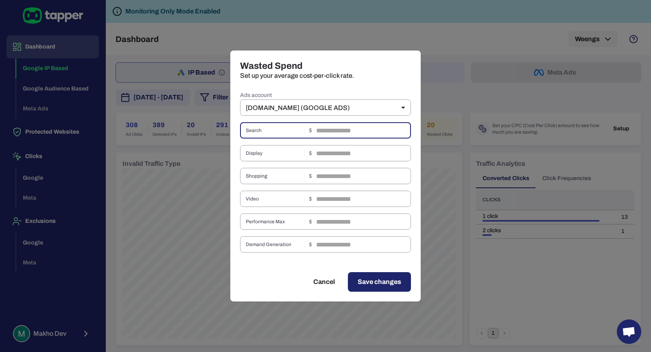
click at [337, 134] on input "text" at bounding box center [363, 130] width 95 height 16
type input "****"
click at [390, 281] on span "Save changes" at bounding box center [380, 282] width 44 height 10
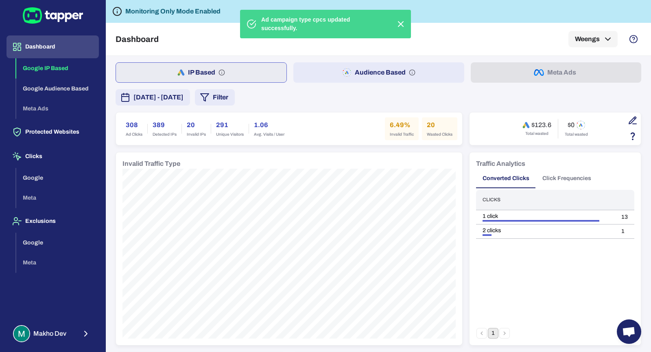
click at [310, 66] on button "Audience Based" at bounding box center [378, 72] width 171 height 20
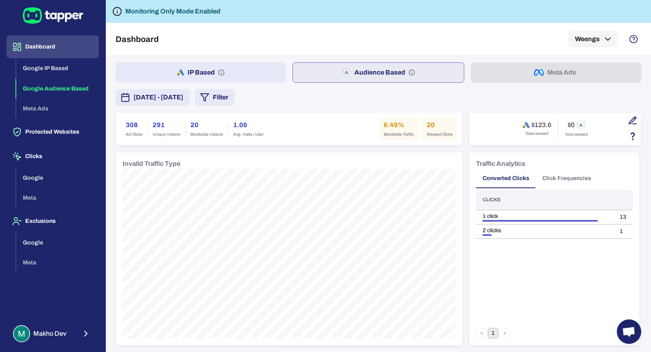
click at [258, 70] on button "IP Based" at bounding box center [201, 72] width 171 height 20
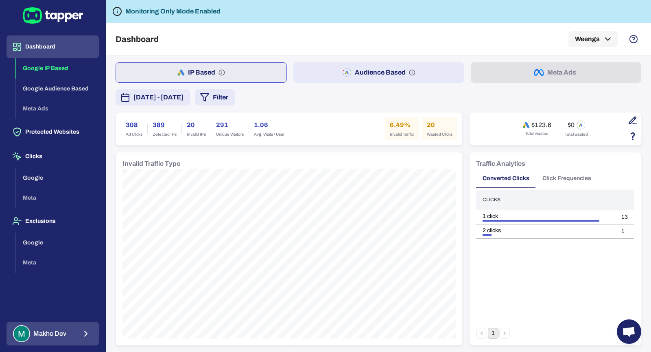
click at [74, 329] on button "Makho Dev" at bounding box center [53, 334] width 92 height 24
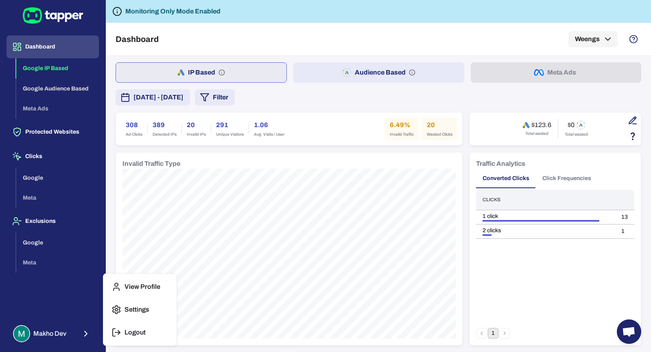
click at [113, 332] on icon "button" at bounding box center [114, 331] width 2 height 7
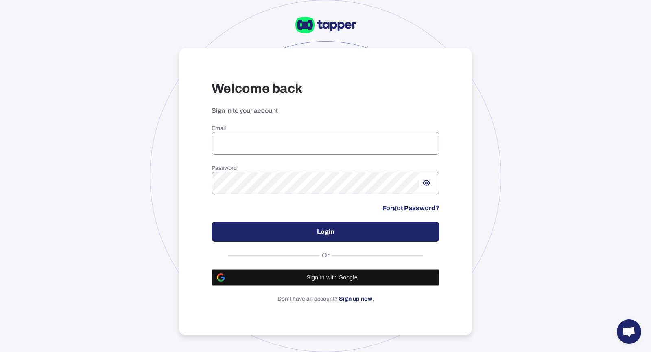
type input "**********"
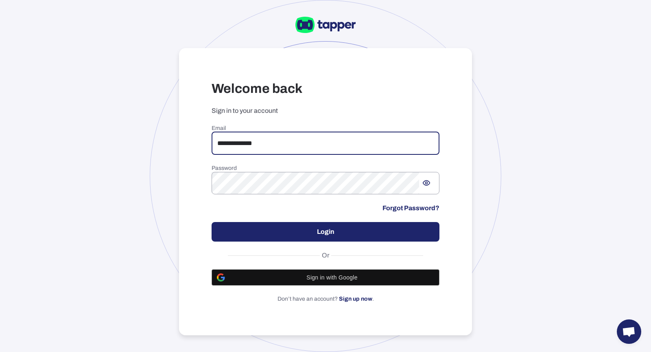
click at [306, 143] on input "**********" at bounding box center [326, 143] width 228 height 23
drag, startPoint x: 306, startPoint y: 143, endPoint x: 217, endPoint y: 142, distance: 89.6
click at [217, 142] on input "**********" at bounding box center [326, 143] width 228 height 23
type input "**********"
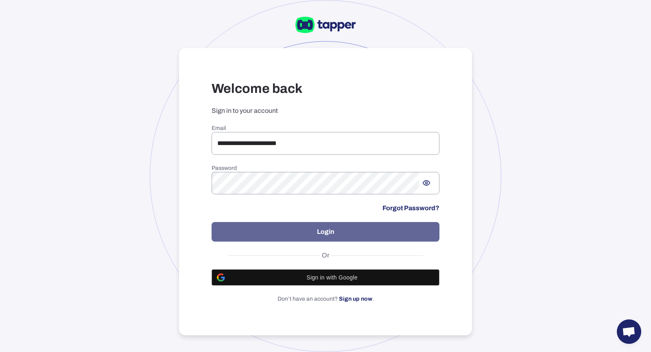
click at [291, 228] on button "Login" at bounding box center [326, 232] width 228 height 20
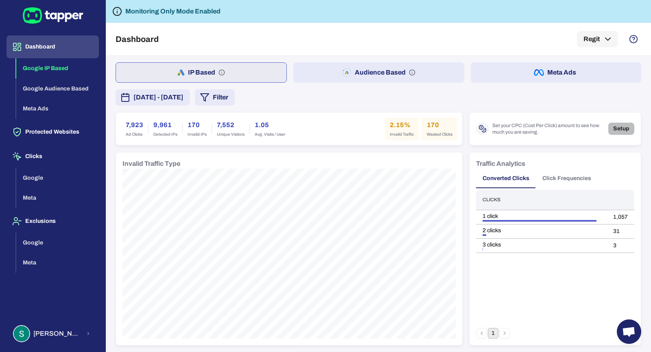
click at [619, 129] on button "Setup" at bounding box center [622, 129] width 26 height 12
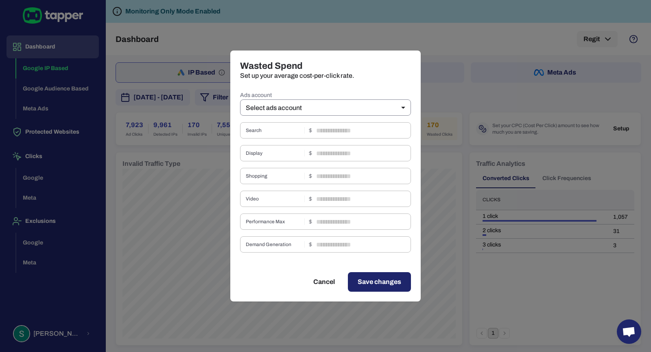
click at [383, 106] on body "Dashboard Google IP Based Google Audience Based Meta Ads Protected Websites Cli…" at bounding box center [325, 176] width 651 height 352
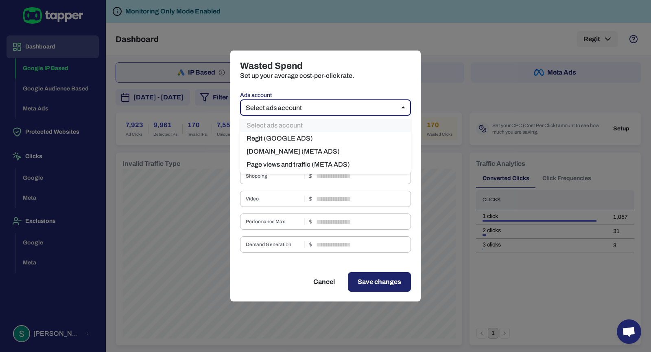
click at [367, 136] on li "Regit (GOOGLE ADS)" at bounding box center [325, 138] width 171 height 13
type input "****"
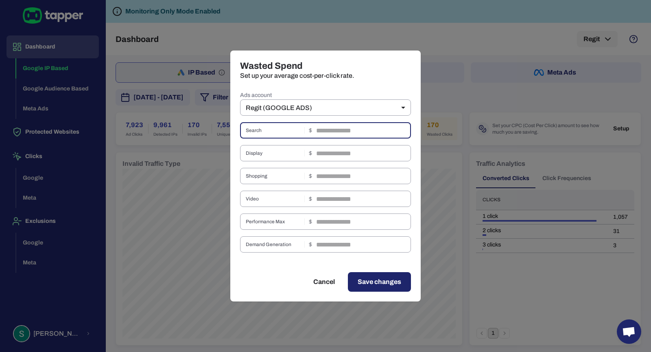
click at [361, 136] on input "text" at bounding box center [363, 130] width 95 height 16
type input "****"
click at [332, 225] on input "text" at bounding box center [363, 221] width 95 height 16
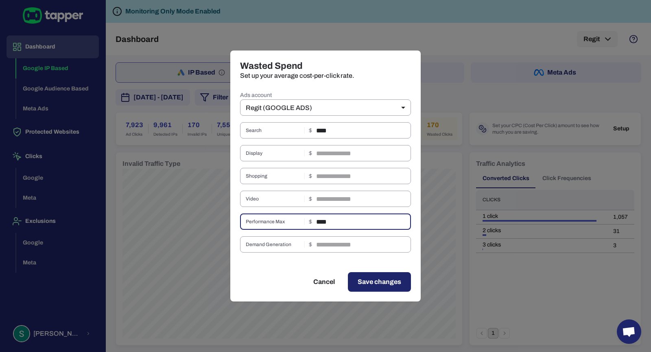
type input "****"
click at [376, 282] on span "Save changes" at bounding box center [380, 282] width 44 height 10
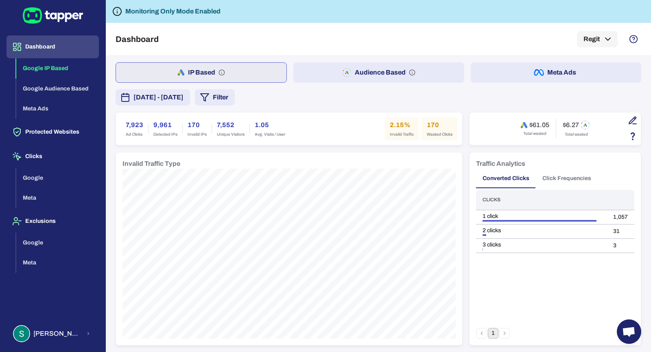
click at [352, 78] on button "Audience Based" at bounding box center [378, 72] width 171 height 20
click at [261, 66] on button "IP Based" at bounding box center [201, 72] width 171 height 20
click at [79, 330] on button "Stuart Parkin" at bounding box center [53, 334] width 92 height 24
click at [108, 332] on button "Logout" at bounding box center [140, 332] width 67 height 20
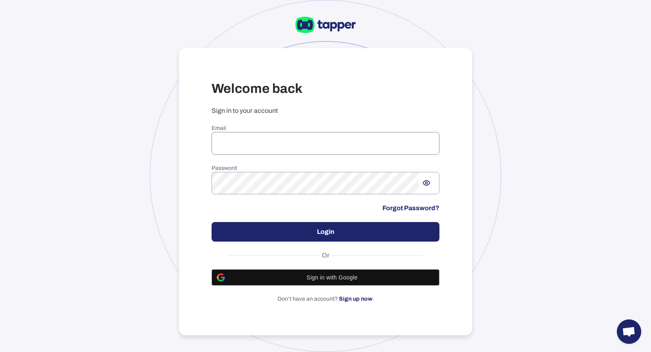
type input "**********"
click at [311, 143] on input "**********" at bounding box center [326, 143] width 228 height 23
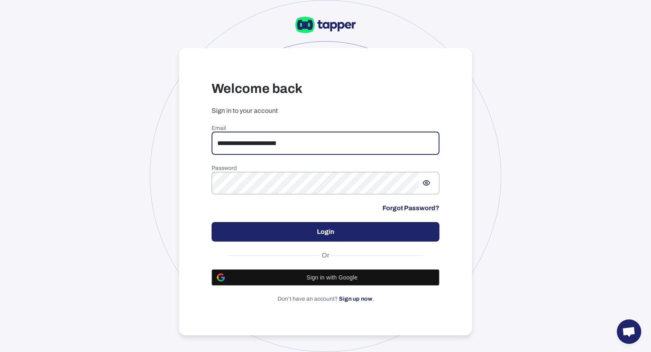
drag, startPoint x: 311, startPoint y: 143, endPoint x: 208, endPoint y: 142, distance: 103.0
click at [208, 142] on div "**********" at bounding box center [325, 191] width 293 height 287
type input "**********"
click at [292, 232] on button "Login" at bounding box center [326, 232] width 228 height 20
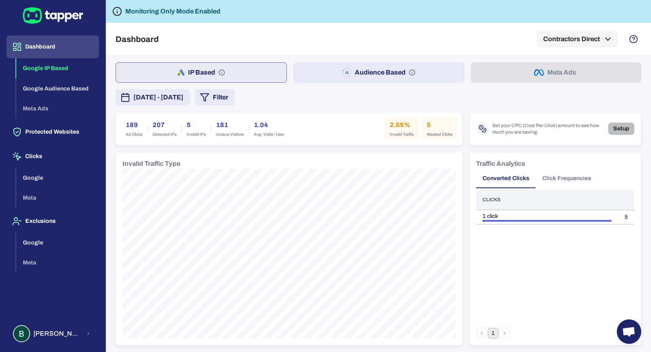
click at [615, 131] on button "Setup" at bounding box center [622, 129] width 26 height 12
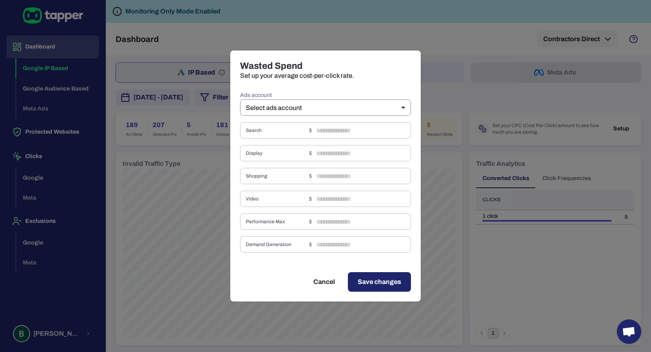
click at [351, 109] on body "Dashboard Google IP Based Google Audience Based Meta Ads Protected Websites Cli…" at bounding box center [325, 176] width 651 height 352
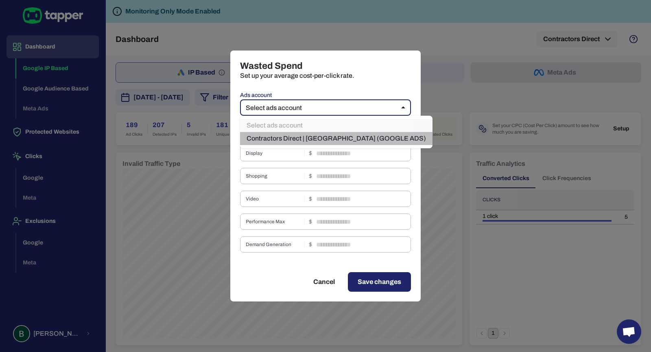
click at [344, 136] on li "Contractors Direct | [GEOGRAPHIC_DATA] (GOOGLE ADS)" at bounding box center [336, 138] width 193 height 13
type input "****"
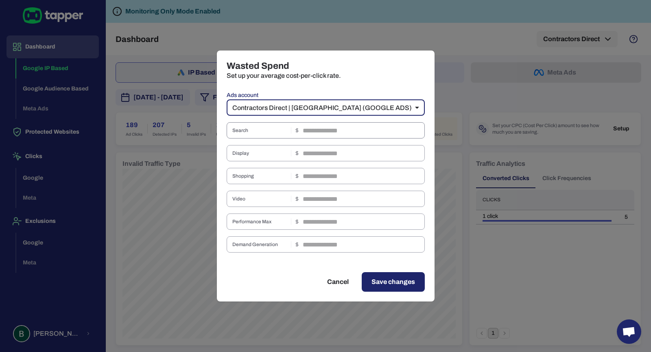
click at [343, 130] on input "text" at bounding box center [364, 130] width 122 height 16
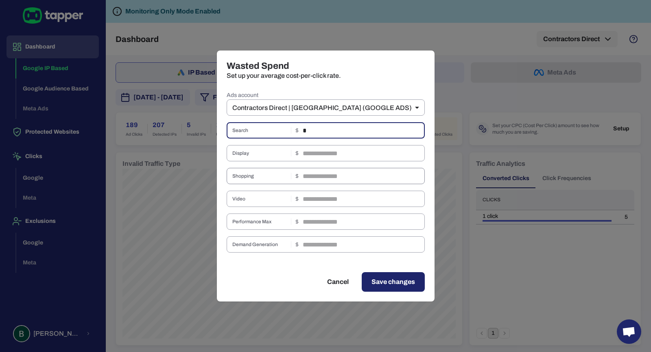
type input "*"
click at [326, 176] on input "text" at bounding box center [364, 176] width 122 height 16
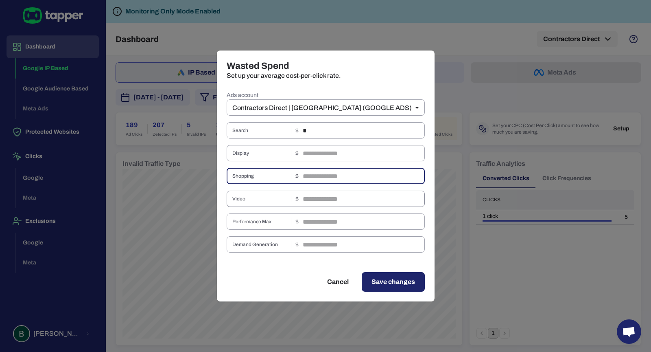
click at [317, 204] on input "text" at bounding box center [364, 198] width 122 height 16
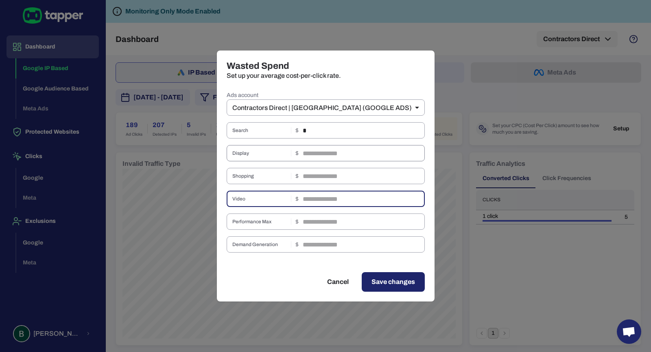
click at [321, 154] on input "text" at bounding box center [364, 153] width 122 height 16
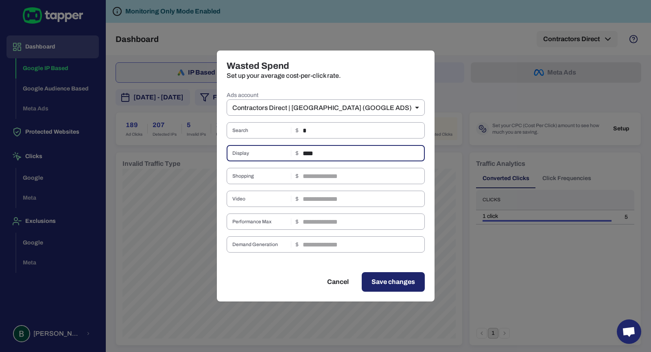
type input "****"
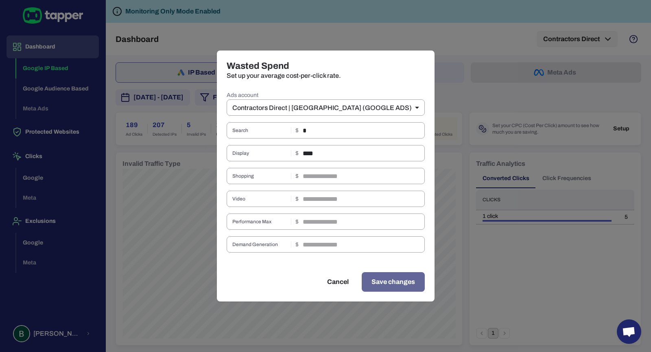
click at [372, 278] on span "Save changes" at bounding box center [394, 282] width 44 height 10
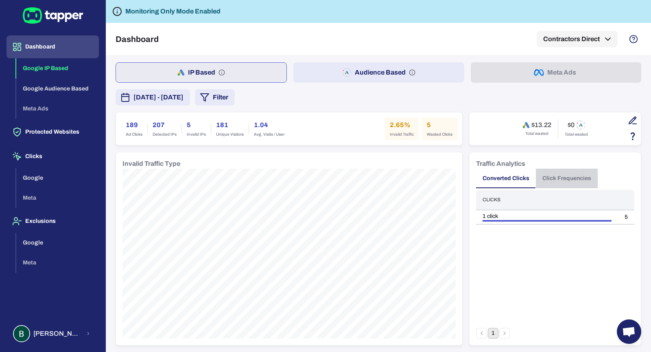
click at [553, 174] on button "Click Frequencies" at bounding box center [567, 179] width 62 height 20
click at [60, 174] on button "Google" at bounding box center [57, 178] width 83 height 20
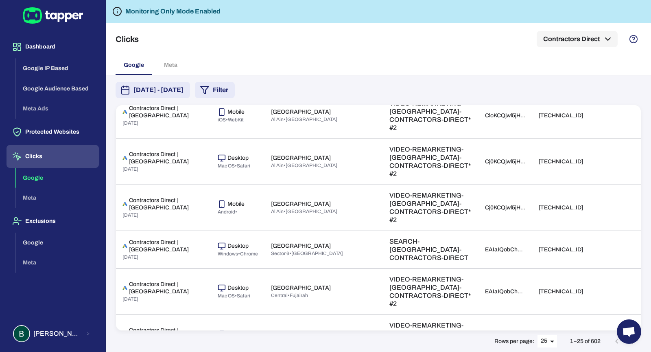
scroll to position [729, 0]
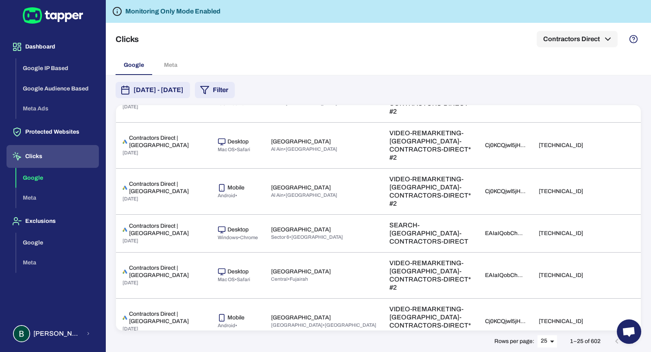
click at [554, 343] on body "Dashboard Google IP Based Google Audience Based Meta Ads Protected Websites Cli…" at bounding box center [325, 176] width 651 height 352
click at [549, 335] on li "50" at bounding box center [548, 335] width 20 height 13
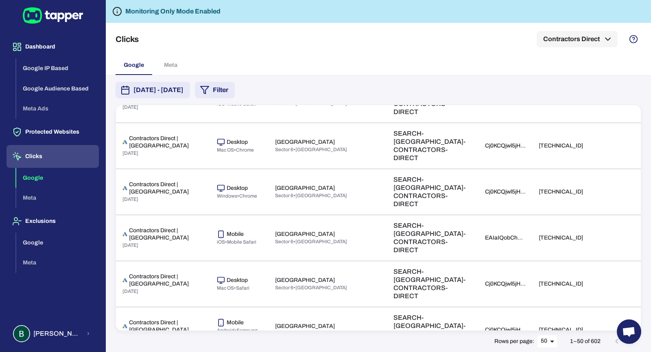
scroll to position [1655, 0]
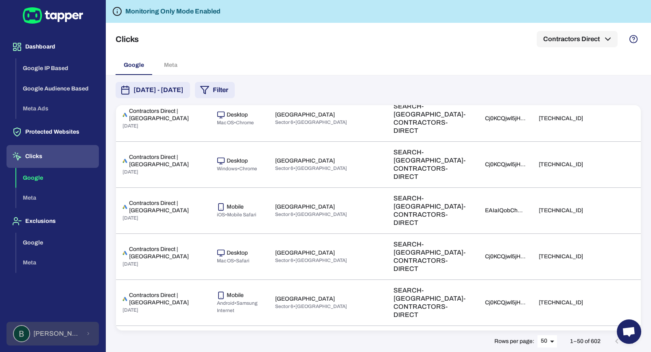
click at [68, 327] on div "Barry Cummings" at bounding box center [47, 333] width 68 height 17
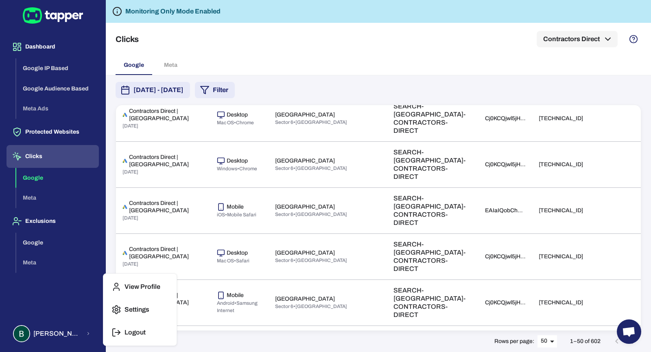
click at [114, 332] on icon "button" at bounding box center [117, 332] width 10 height 10
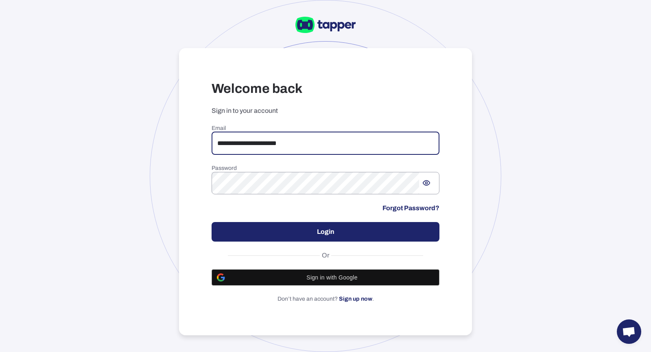
click at [374, 148] on input "**********" at bounding box center [326, 143] width 228 height 23
drag, startPoint x: 356, startPoint y: 140, endPoint x: 286, endPoint y: 140, distance: 70.0
click at [286, 140] on input "**********" at bounding box center [326, 143] width 228 height 23
type input "**********"
click at [286, 233] on button "Login" at bounding box center [326, 232] width 228 height 20
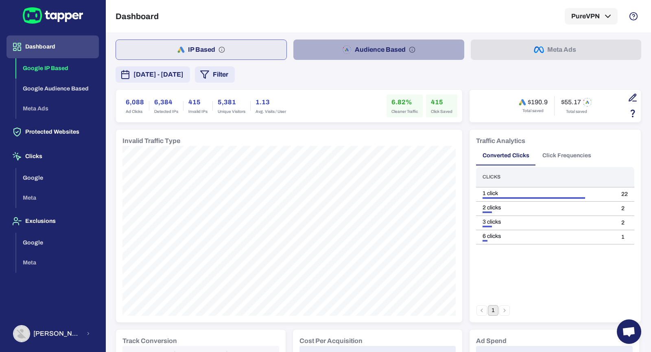
click at [309, 51] on button "Audience Based" at bounding box center [378, 49] width 171 height 20
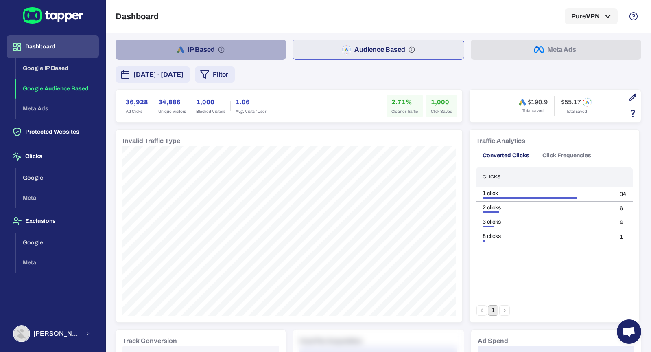
click at [258, 44] on button "IP Based" at bounding box center [201, 49] width 171 height 20
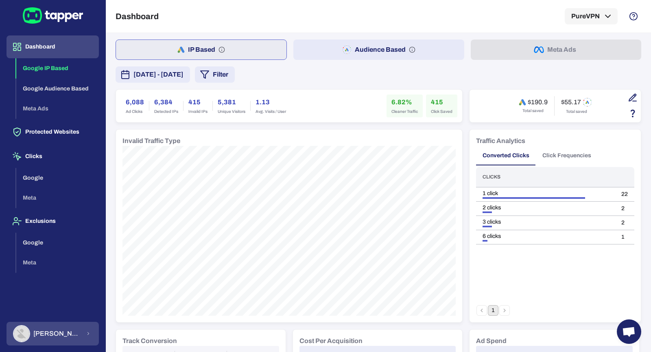
click at [79, 335] on button "[PERSON_NAME]" at bounding box center [53, 334] width 92 height 24
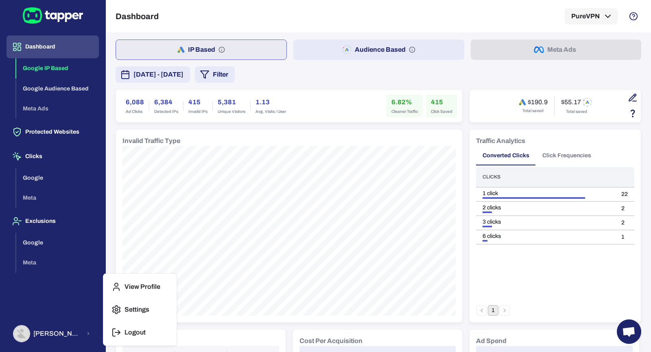
click at [122, 325] on button "Logout" at bounding box center [140, 332] width 67 height 20
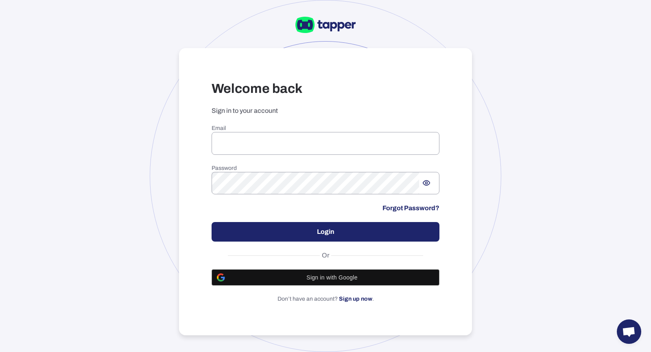
type input "**********"
click at [238, 131] on h6 "Email" at bounding box center [326, 128] width 228 height 7
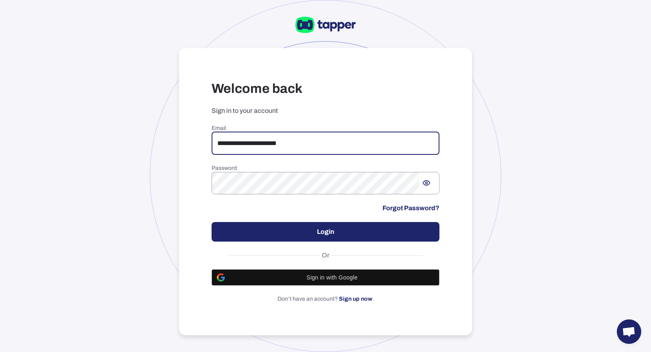
drag, startPoint x: 309, startPoint y: 148, endPoint x: 211, endPoint y: 141, distance: 98.0
click at [211, 141] on div "**********" at bounding box center [325, 191] width 293 height 287
type input "*"
paste input "**********"
click at [221, 145] on input "**********" at bounding box center [326, 143] width 228 height 23
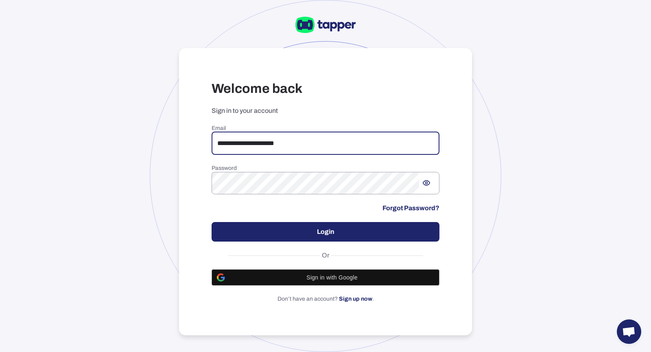
type input "**********"
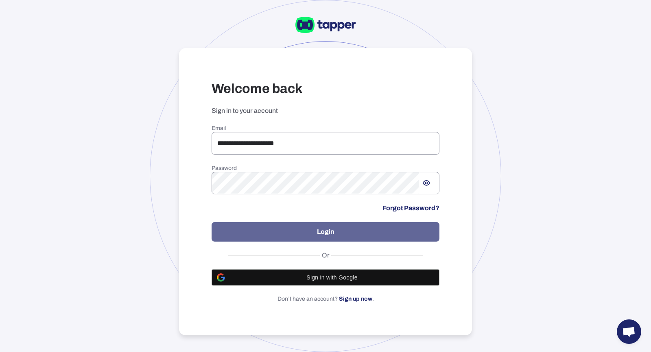
click at [243, 225] on button "Login" at bounding box center [326, 232] width 228 height 20
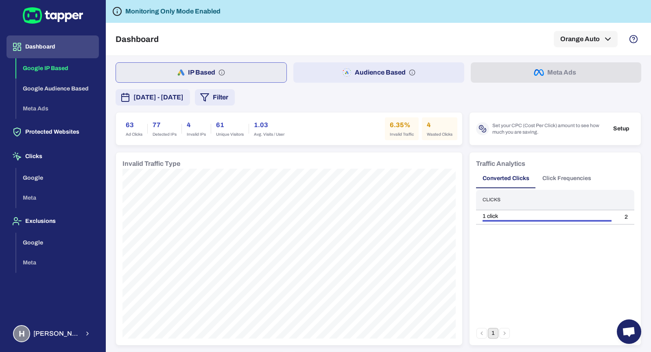
click at [549, 183] on button "Click Frequencies" at bounding box center [567, 179] width 62 height 20
click at [353, 69] on button "Audience Based" at bounding box center [378, 72] width 171 height 20
click at [278, 77] on button "IP Based" at bounding box center [201, 72] width 171 height 20
click at [612, 129] on button "Setup" at bounding box center [622, 129] width 26 height 12
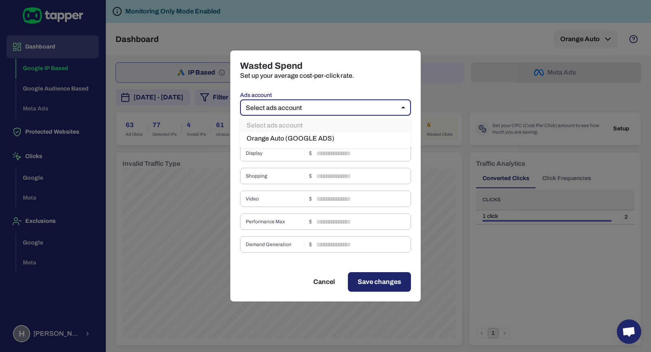
click at [386, 107] on body "Dashboard Google IP Based Google Audience Based Meta Ads Protected Websites Cli…" at bounding box center [325, 176] width 651 height 352
click at [387, 134] on li "Orange Auto (GOOGLE ADS)" at bounding box center [325, 138] width 171 height 13
type input "****"
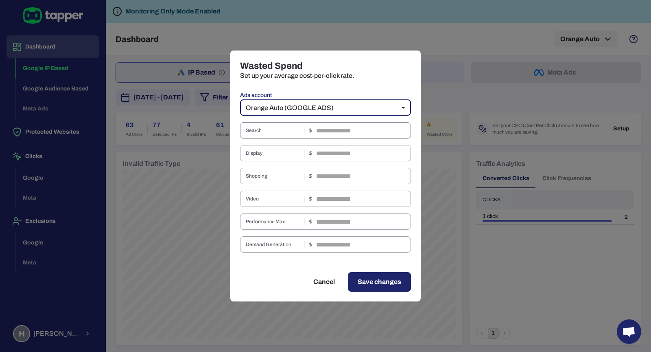
click at [384, 135] on input "text" at bounding box center [363, 130] width 95 height 16
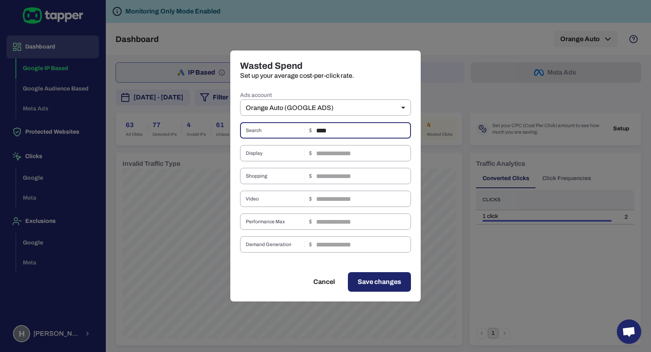
type input "****"
click at [392, 289] on button "Save changes" at bounding box center [379, 282] width 63 height 20
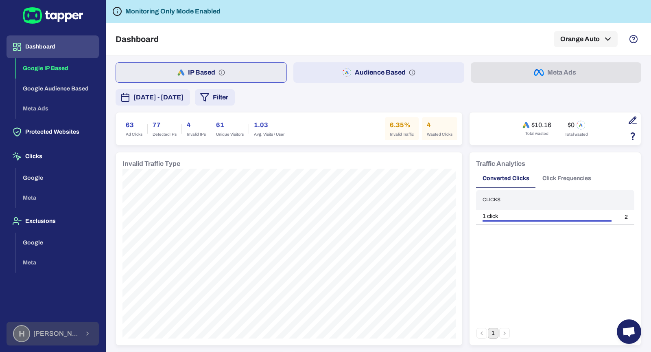
click at [74, 325] on div "H Hamid Moaref" at bounding box center [46, 333] width 66 height 17
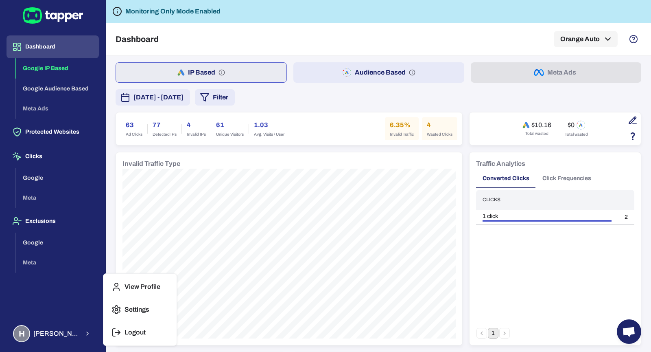
click at [140, 331] on p "Logout" at bounding box center [135, 332] width 21 height 8
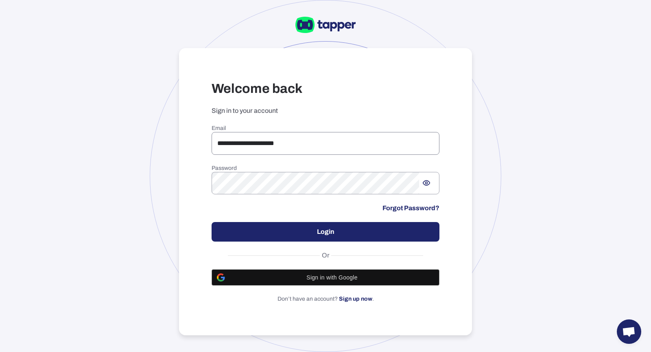
click at [352, 144] on input "**********" at bounding box center [326, 143] width 228 height 23
type input "**********"
click at [404, 229] on button "Login" at bounding box center [326, 232] width 228 height 20
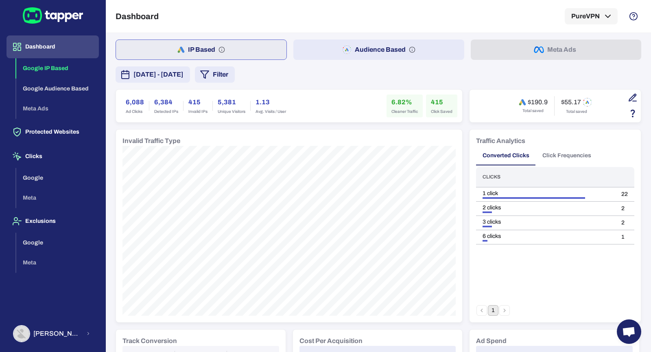
click at [346, 56] on button "Audience Based" at bounding box center [378, 49] width 171 height 20
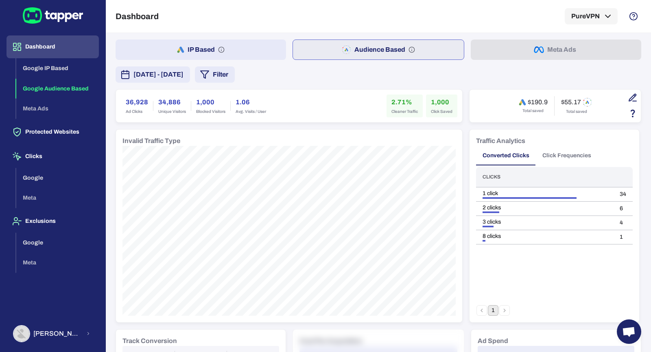
click at [196, 54] on button "IP Based" at bounding box center [201, 49] width 171 height 20
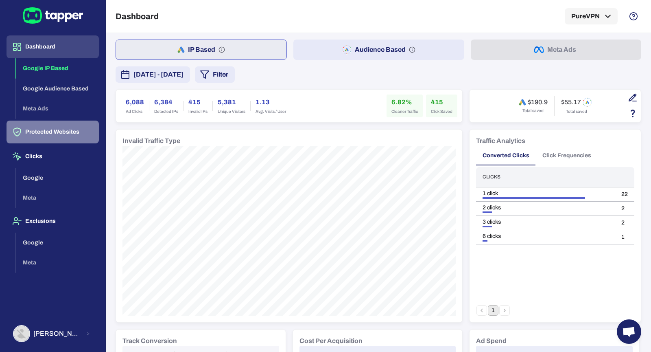
click at [51, 130] on button "Protected Websites" at bounding box center [53, 131] width 92 height 23
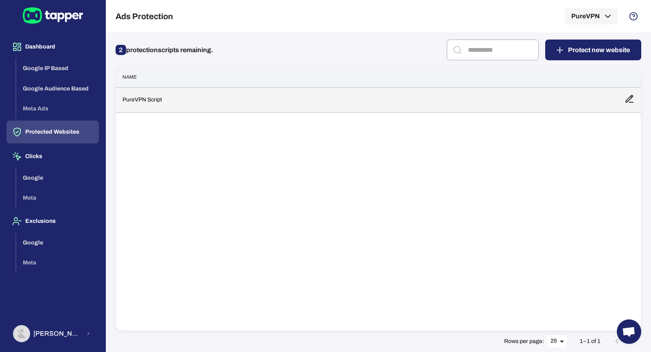
click at [207, 108] on td "PureVPN Script" at bounding box center [367, 99] width 502 height 25
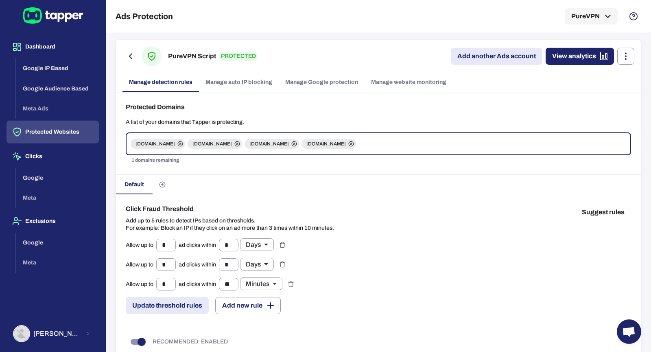
click at [315, 82] on link "Manage Google protection" at bounding box center [322, 82] width 86 height 20
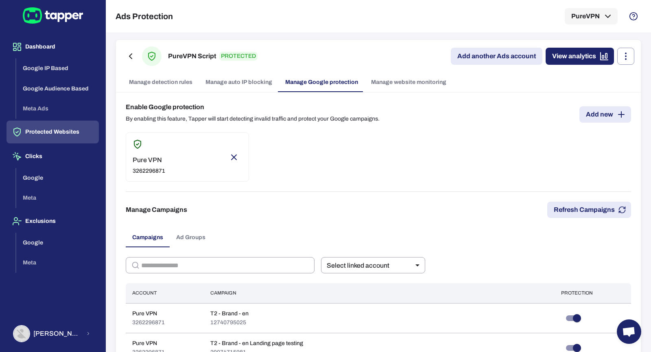
click at [608, 117] on link "Add new" at bounding box center [606, 114] width 52 height 16
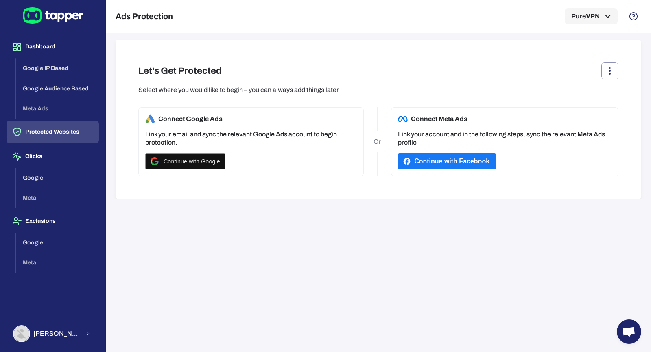
click at [61, 134] on button "Protected Websites" at bounding box center [53, 131] width 92 height 23
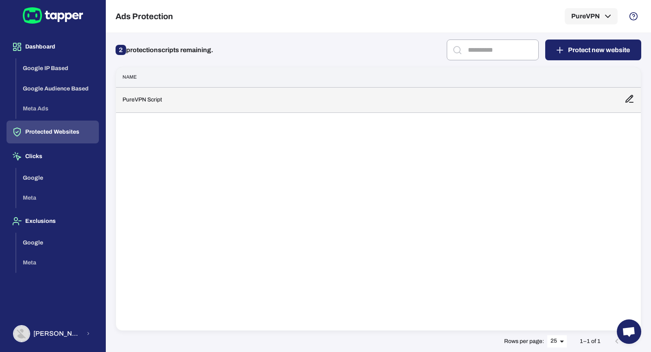
click at [214, 104] on td "PureVPN Script" at bounding box center [367, 99] width 502 height 25
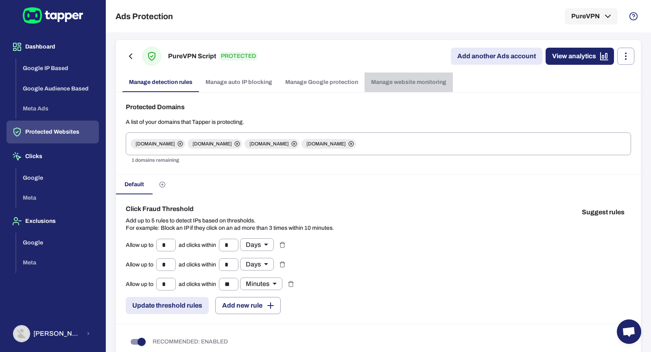
click at [394, 77] on link "Manage website monitoring" at bounding box center [409, 82] width 88 height 20
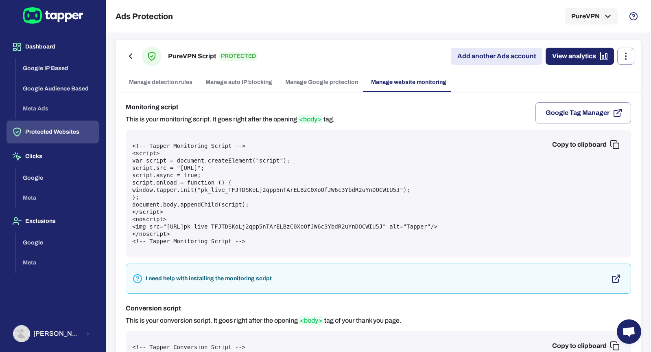
click at [307, 88] on link "Manage Google protection" at bounding box center [322, 82] width 86 height 20
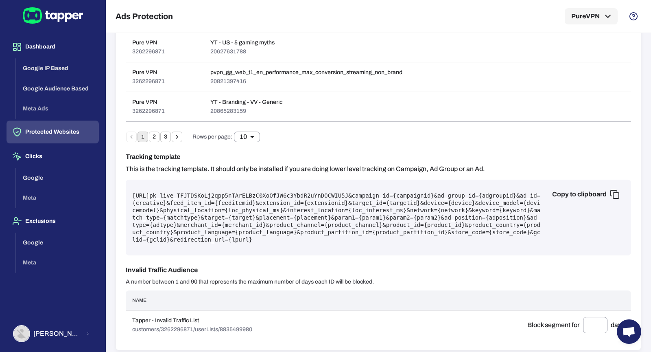
scroll to position [479, 0]
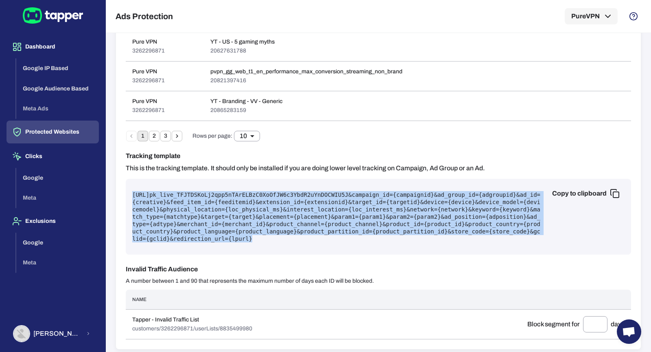
drag, startPoint x: 418, startPoint y: 234, endPoint x: 132, endPoint y: 193, distance: 288.6
click at [132, 193] on pre "[URL] pk_live_TFJTDSKoLj2qpp5nTArELBzC0XoOfJW6c3YbdR2uYnDOCWIU5J &campaign_id={…" at bounding box center [378, 216] width 493 height 51
click at [166, 197] on pre "[URL] pk_live_TFJTDSKoLj2qpp5nTArELBzC0XoOfJW6c3YbdR2uYnDOCWIU5J &campaign_id={…" at bounding box center [378, 216] width 493 height 51
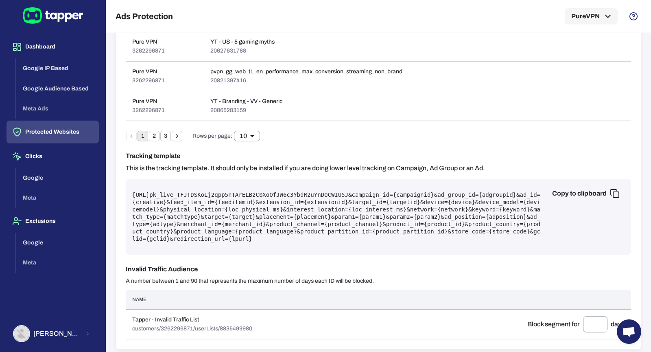
drag, startPoint x: 132, startPoint y: 190, endPoint x: 285, endPoint y: 190, distance: 153.0
click at [285, 191] on pre "[URL] pk_live_TFJTDSKoLj2qpp5nTArELBzC0XoOfJW6c3YbdR2uYnDOCWIU5J &campaign_id={…" at bounding box center [378, 216] width 493 height 51
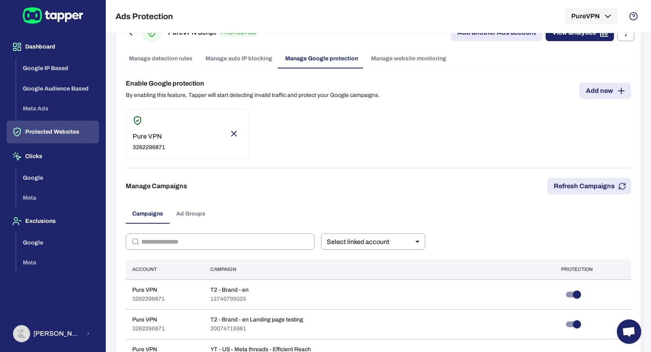
scroll to position [0, 0]
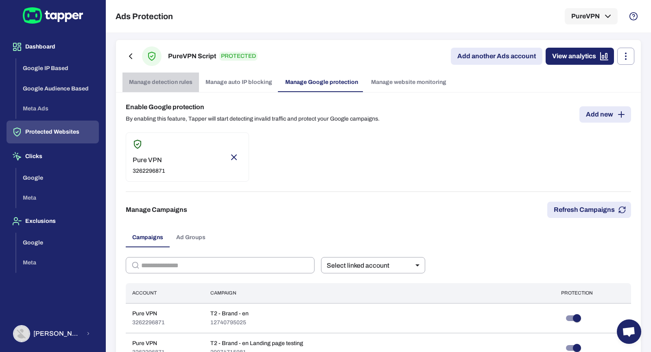
click at [170, 82] on link "Manage detection rules" at bounding box center [161, 82] width 77 height 20
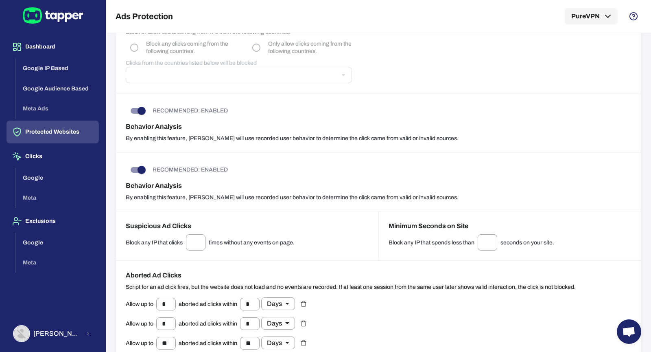
scroll to position [458, 0]
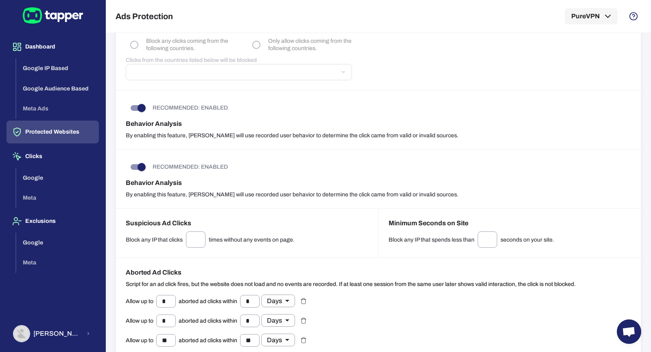
click at [266, 280] on p "Script for an ad click fires, but the website does not load and no events are r…" at bounding box center [351, 283] width 450 height 7
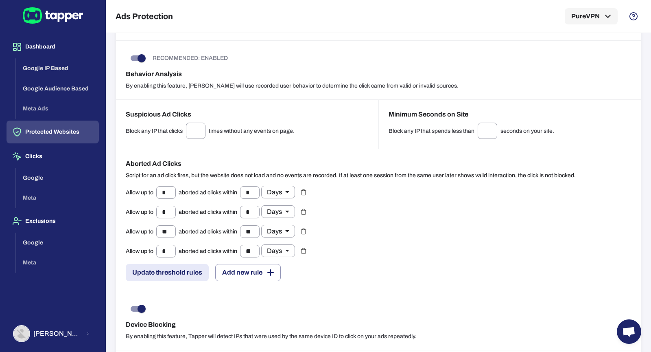
scroll to position [636, 0]
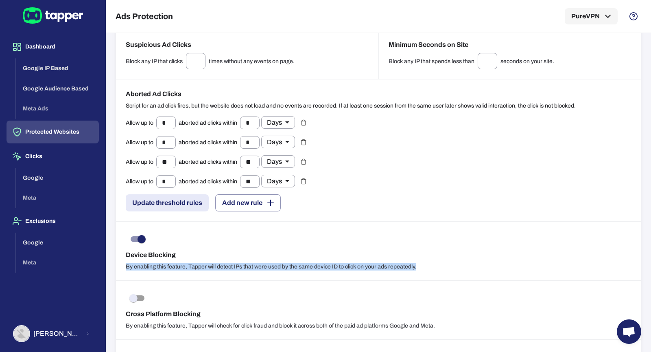
drag, startPoint x: 425, startPoint y: 264, endPoint x: 311, endPoint y: 251, distance: 115.5
click at [311, 251] on div "Device Blocking By enabling this feature, Tapper will detect IPs that were used…" at bounding box center [378, 250] width 525 height 59
click at [51, 179] on button "Google" at bounding box center [57, 178] width 83 height 20
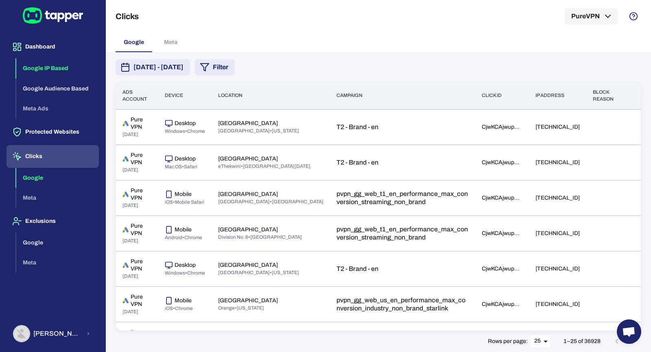
click at [66, 68] on button "Google IP Based" at bounding box center [57, 68] width 83 height 20
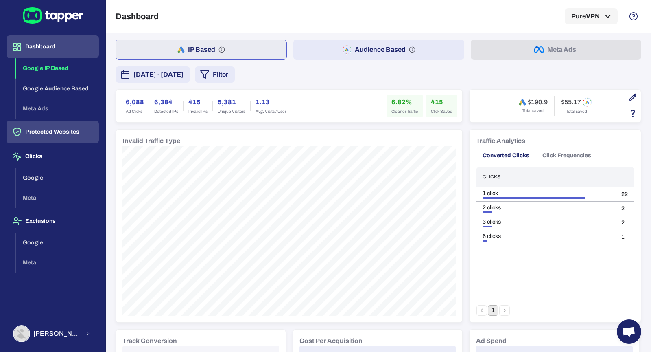
click at [77, 135] on button "Protected Websites" at bounding box center [53, 131] width 92 height 23
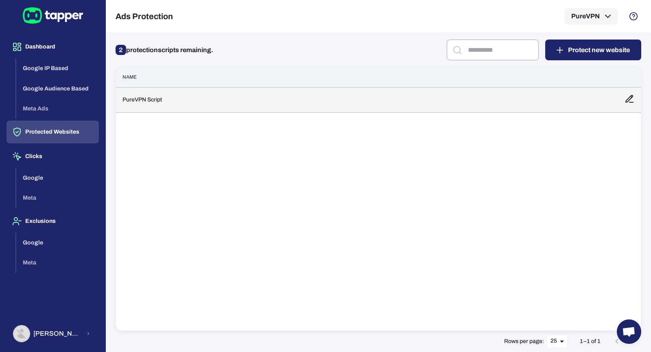
click at [234, 108] on td "PureVPN Script" at bounding box center [367, 99] width 502 height 25
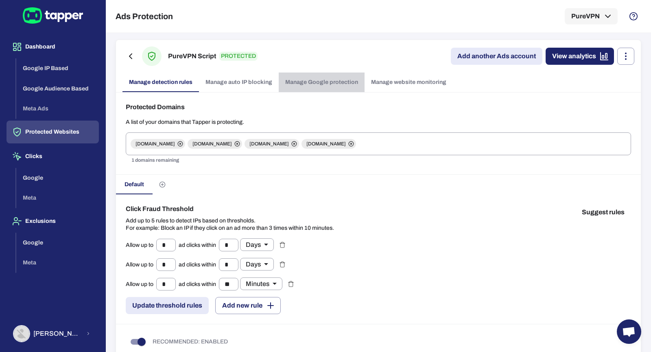
click at [336, 89] on link "Manage Google protection" at bounding box center [322, 82] width 86 height 20
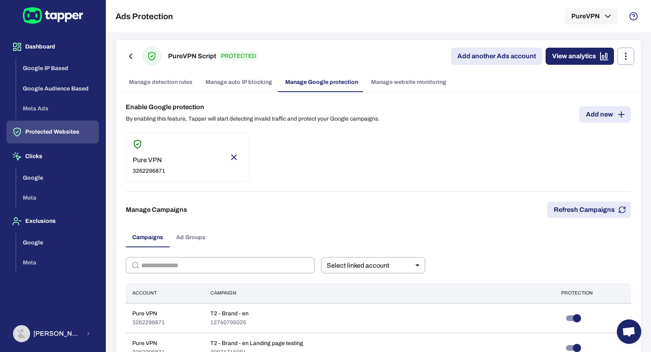
click at [586, 113] on link "Add new" at bounding box center [606, 114] width 52 height 16
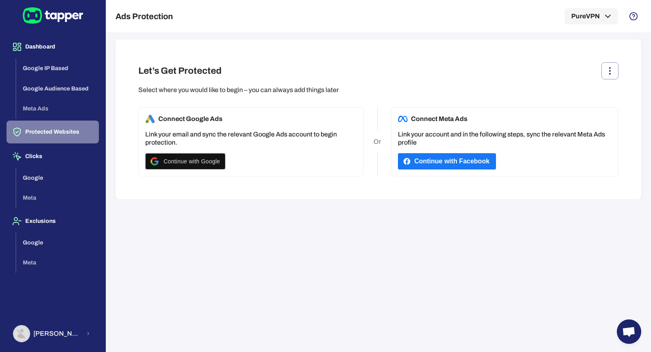
click at [63, 131] on button "Protected Websites" at bounding box center [53, 131] width 92 height 23
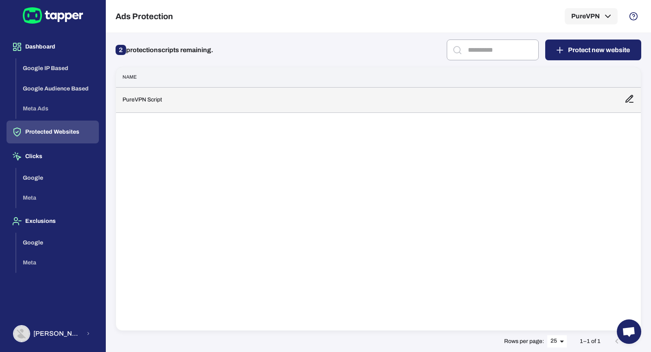
click at [209, 98] on td "PureVPN Script" at bounding box center [367, 99] width 502 height 25
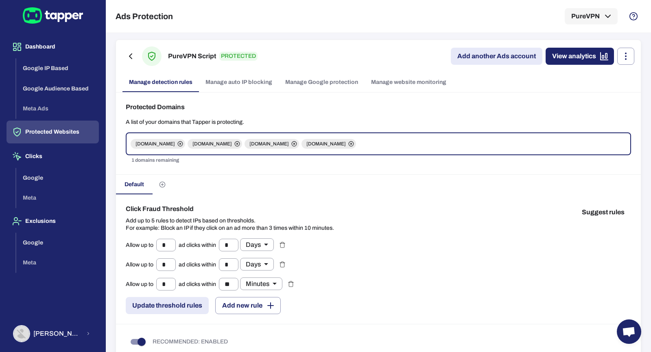
click at [320, 83] on link "Manage Google protection" at bounding box center [322, 82] width 86 height 20
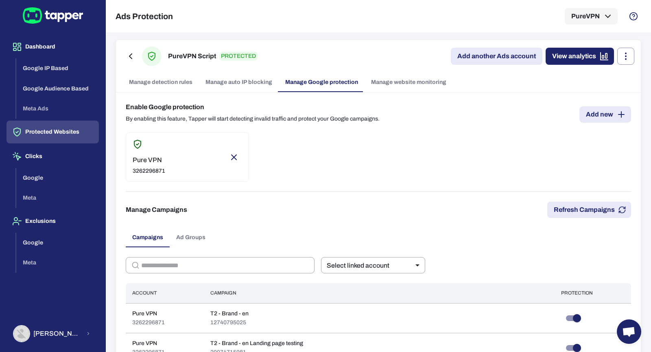
click at [391, 84] on link "Manage website monitoring" at bounding box center [409, 82] width 88 height 20
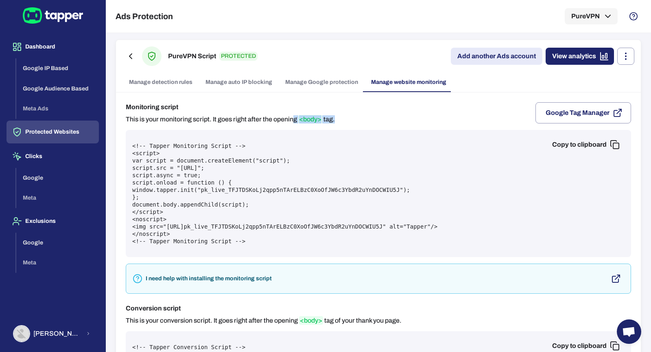
drag, startPoint x: 341, startPoint y: 119, endPoint x: 293, endPoint y: 120, distance: 48.4
click at [293, 120] on div "Monitoring script This is your monitoring script. It goes right after the openi…" at bounding box center [379, 112] width 506 height 21
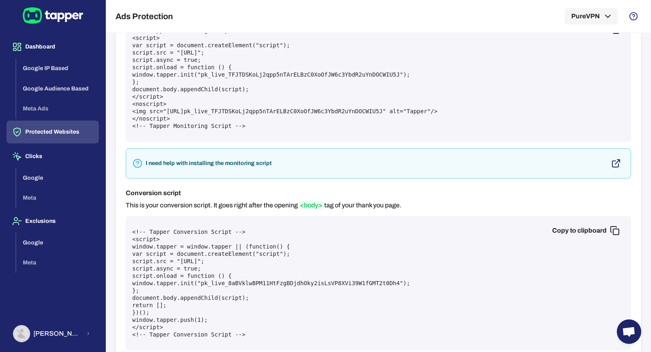
scroll to position [129, 0]
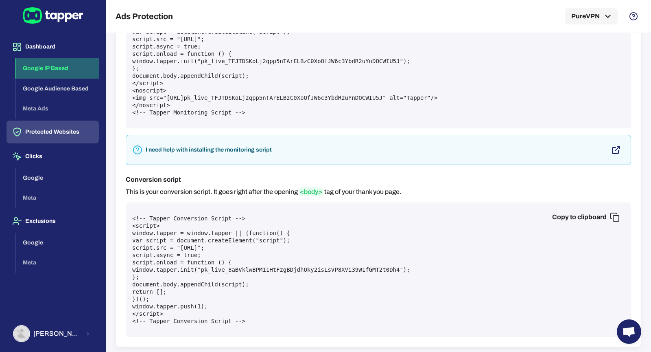
click at [55, 63] on button "Google IP Based" at bounding box center [57, 68] width 83 height 20
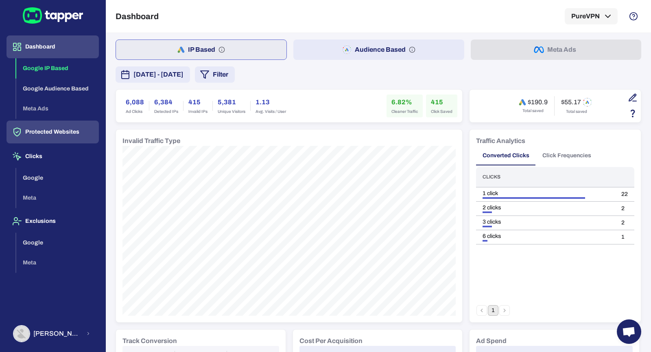
click at [75, 131] on button "Protected Websites" at bounding box center [53, 131] width 92 height 23
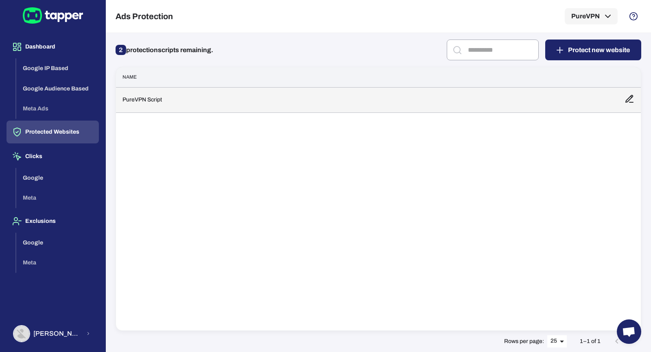
click at [195, 106] on td "PureVPN Script" at bounding box center [367, 99] width 502 height 25
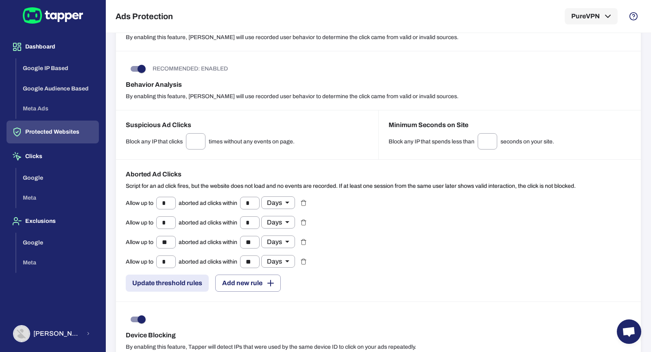
scroll to position [603, 0]
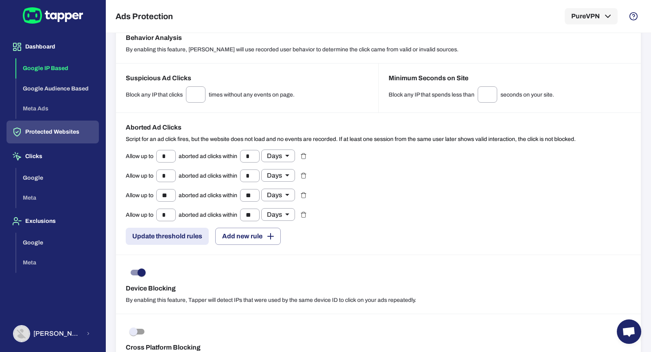
click at [56, 70] on button "Google IP Based" at bounding box center [57, 68] width 83 height 20
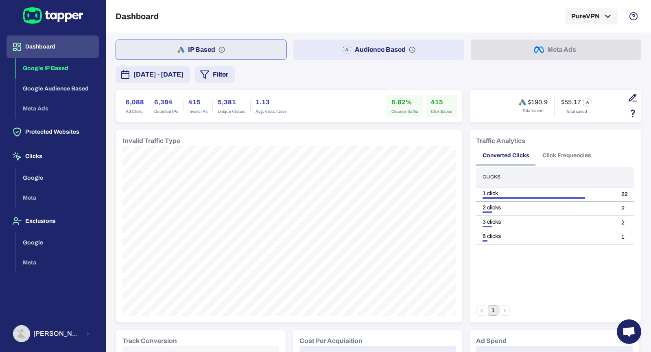
click at [572, 160] on button "Click Frequencies" at bounding box center [567, 156] width 62 height 20
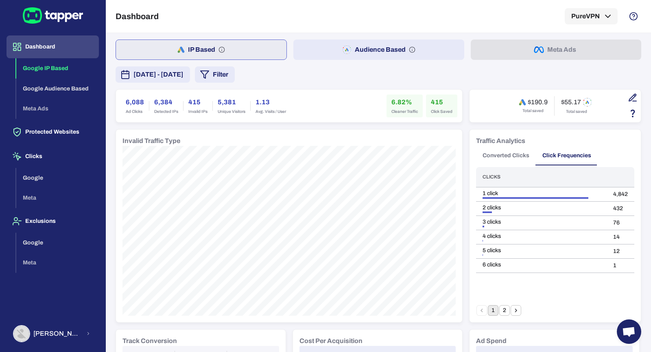
click at [521, 311] on button "Go to next page" at bounding box center [516, 310] width 11 height 11
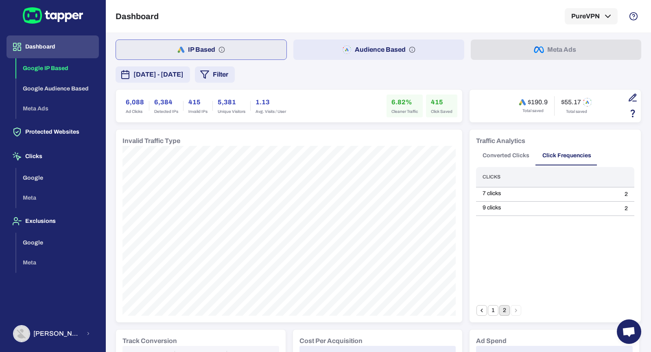
click at [495, 309] on button "1" at bounding box center [493, 310] width 11 height 11
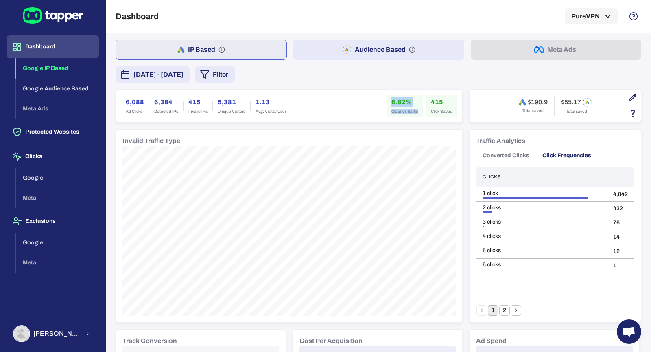
drag, startPoint x: 391, startPoint y: 101, endPoint x: 418, endPoint y: 112, distance: 29.2
click at [418, 112] on div "6.82% Cleaner Traffic" at bounding box center [405, 105] width 36 height 23
click at [387, 105] on div "6.82% Cleaner Traffic" at bounding box center [405, 105] width 36 height 23
click at [94, 126] on button "Protected Websites" at bounding box center [53, 131] width 92 height 23
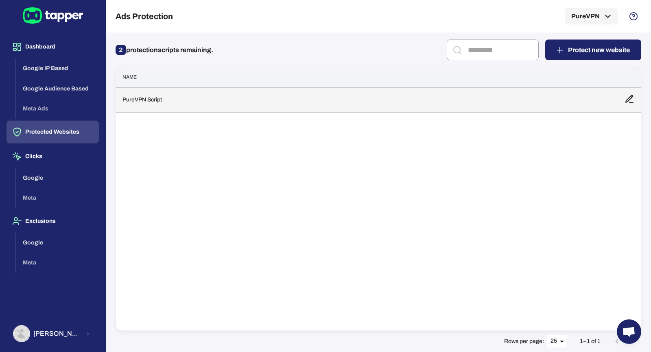
click at [188, 100] on td "PureVPN Script" at bounding box center [367, 99] width 502 height 25
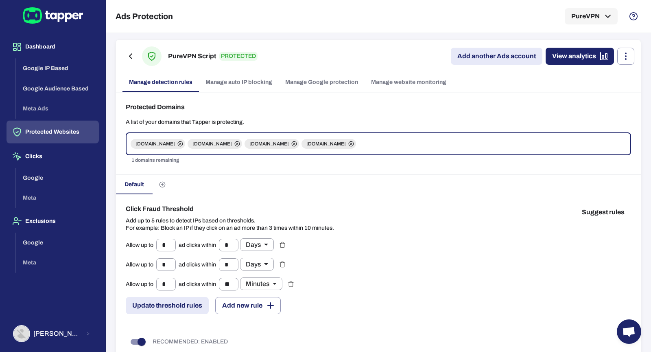
click at [296, 89] on link "Manage Google protection" at bounding box center [322, 82] width 86 height 20
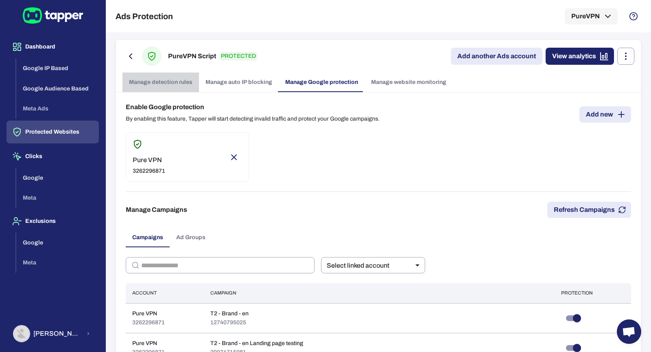
click at [170, 82] on link "Manage detection rules" at bounding box center [161, 82] width 77 height 20
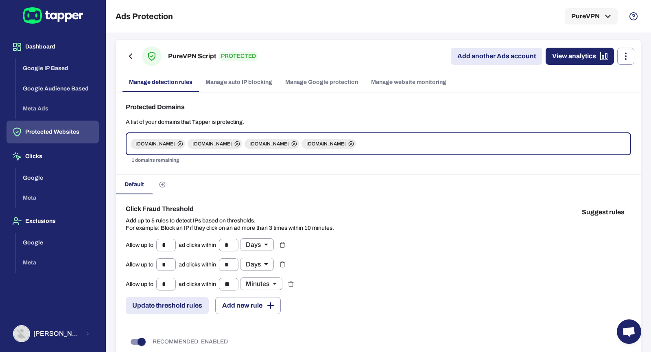
click at [302, 82] on link "Manage Google protection" at bounding box center [322, 82] width 86 height 20
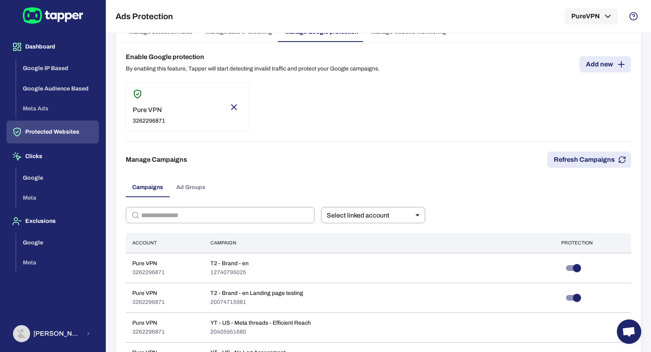
scroll to position [49, 0]
